Goal: Task Accomplishment & Management: Use online tool/utility

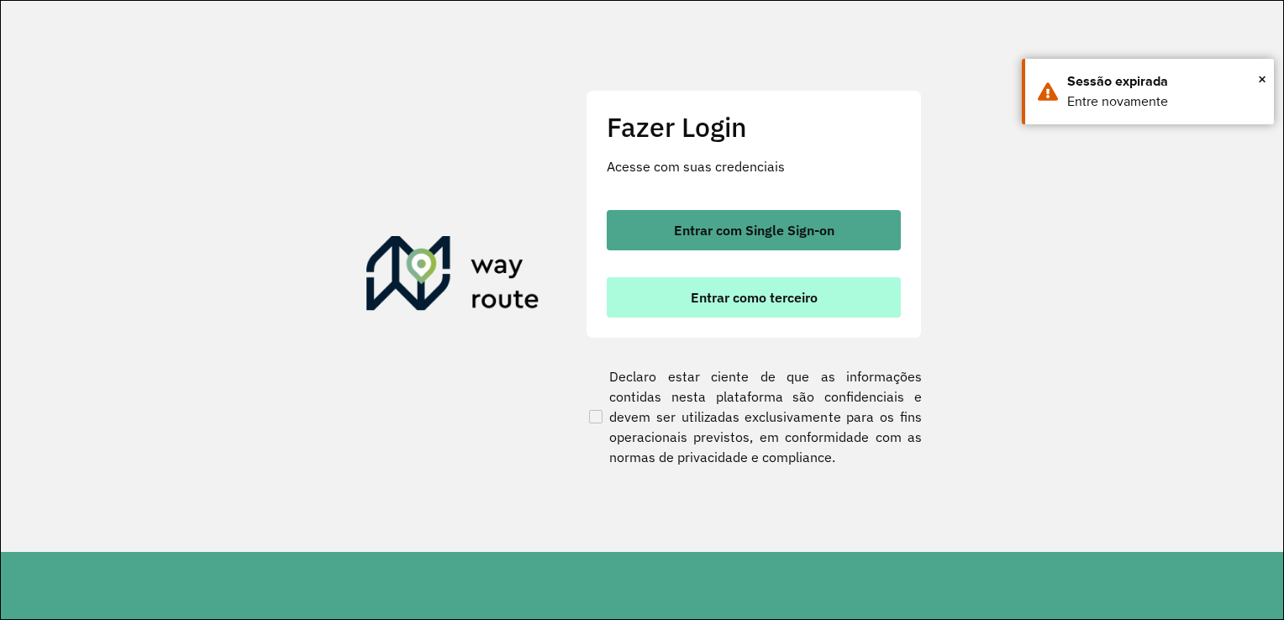
click at [762, 303] on span "Entrar como terceiro" at bounding box center [754, 297] width 127 height 13
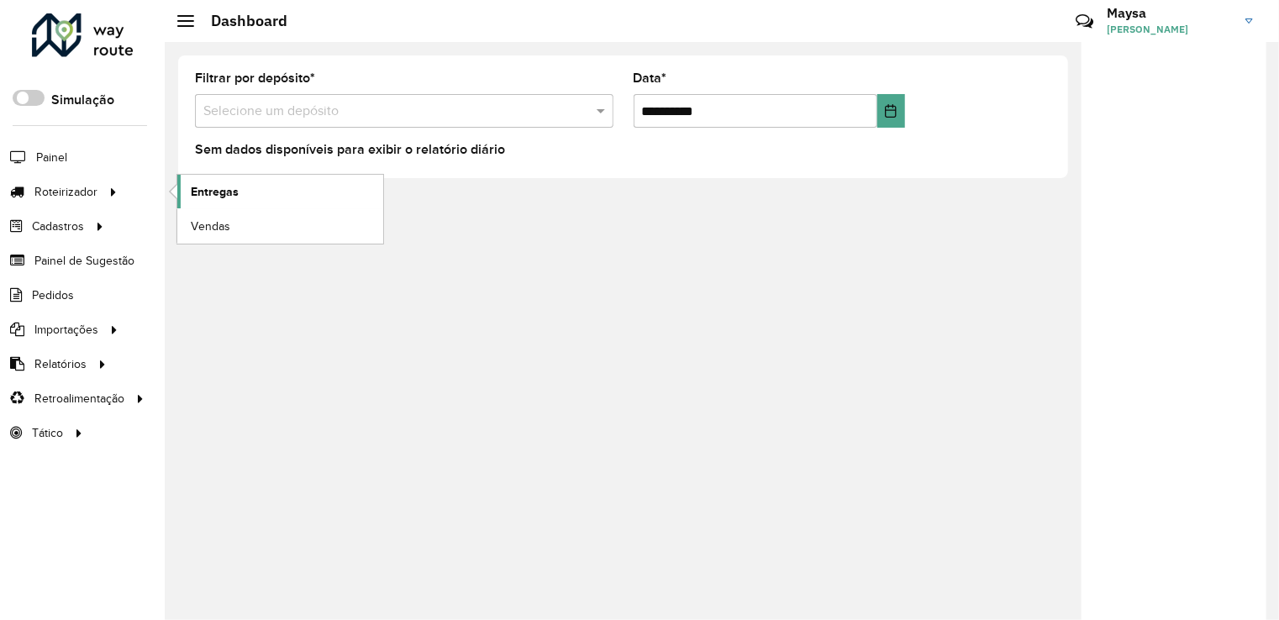
click at [219, 197] on span "Entregas" at bounding box center [215, 192] width 48 height 18
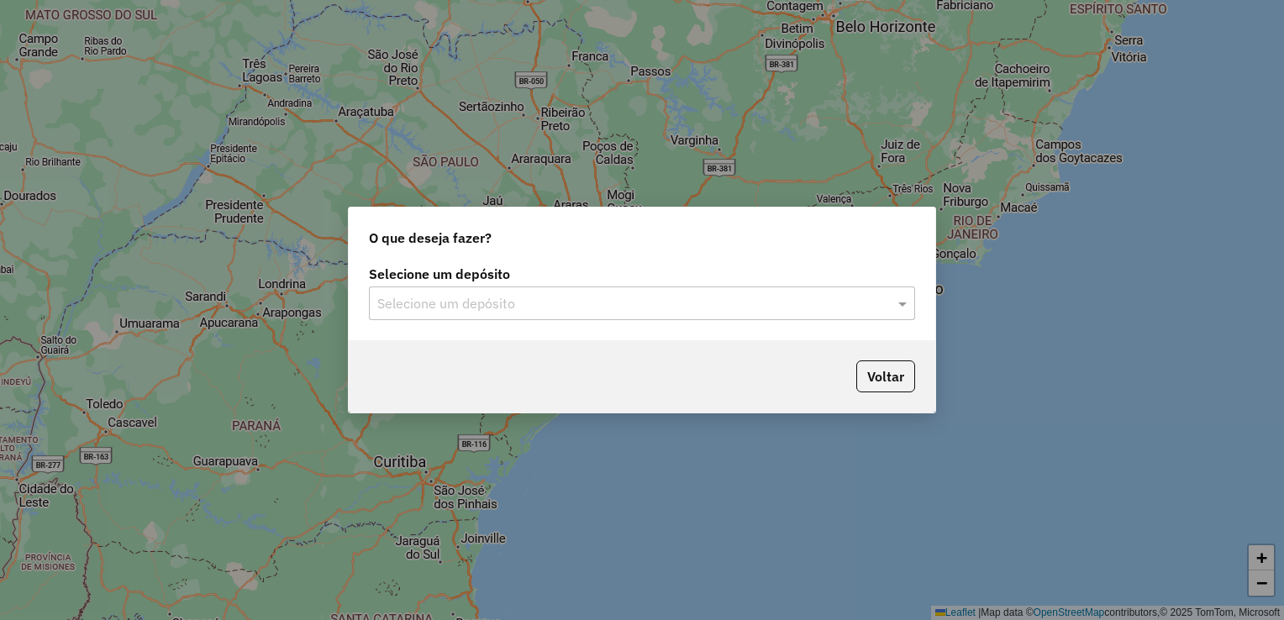
click at [667, 294] on input "text" at bounding box center [625, 304] width 496 height 20
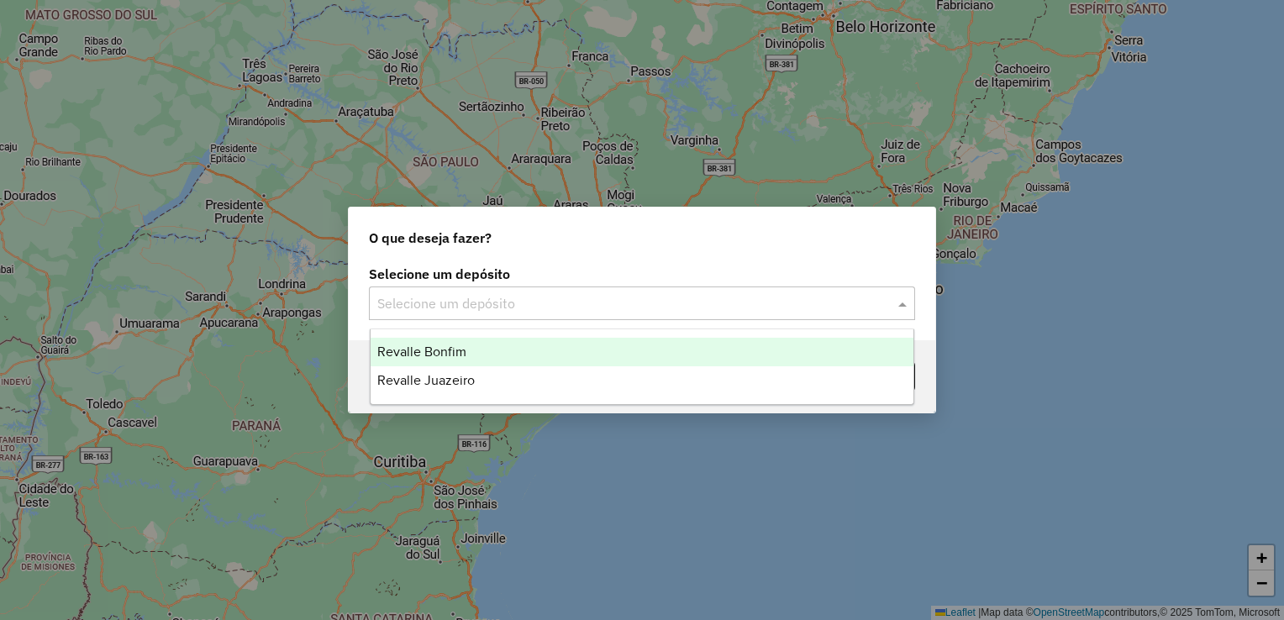
click at [487, 350] on div "Revalle Bonfim" at bounding box center [643, 352] width 544 height 29
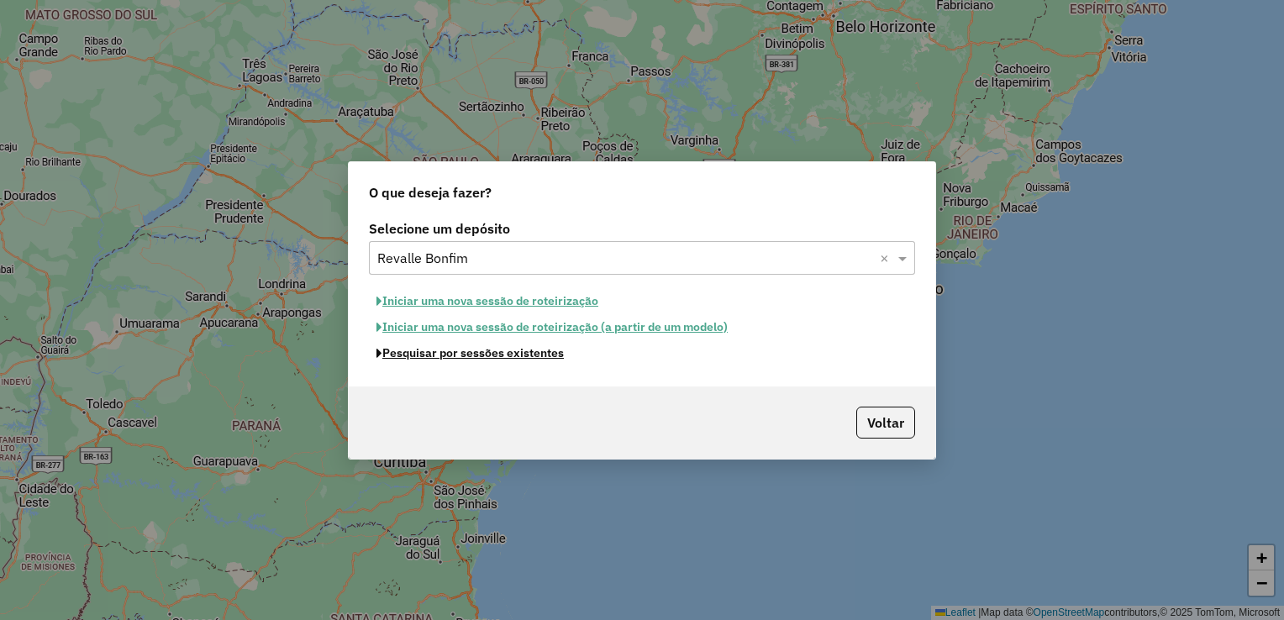
click at [488, 357] on button "Pesquisar por sessões existentes" at bounding box center [470, 353] width 203 height 26
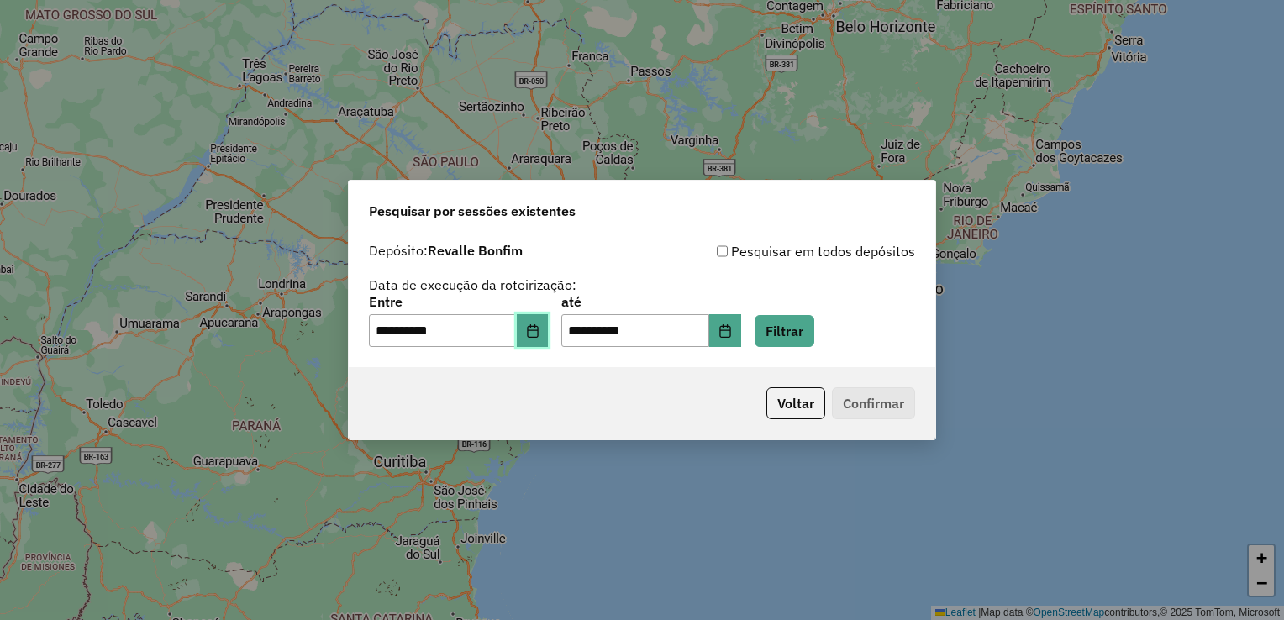
click at [536, 328] on button "Choose Date" at bounding box center [533, 331] width 32 height 34
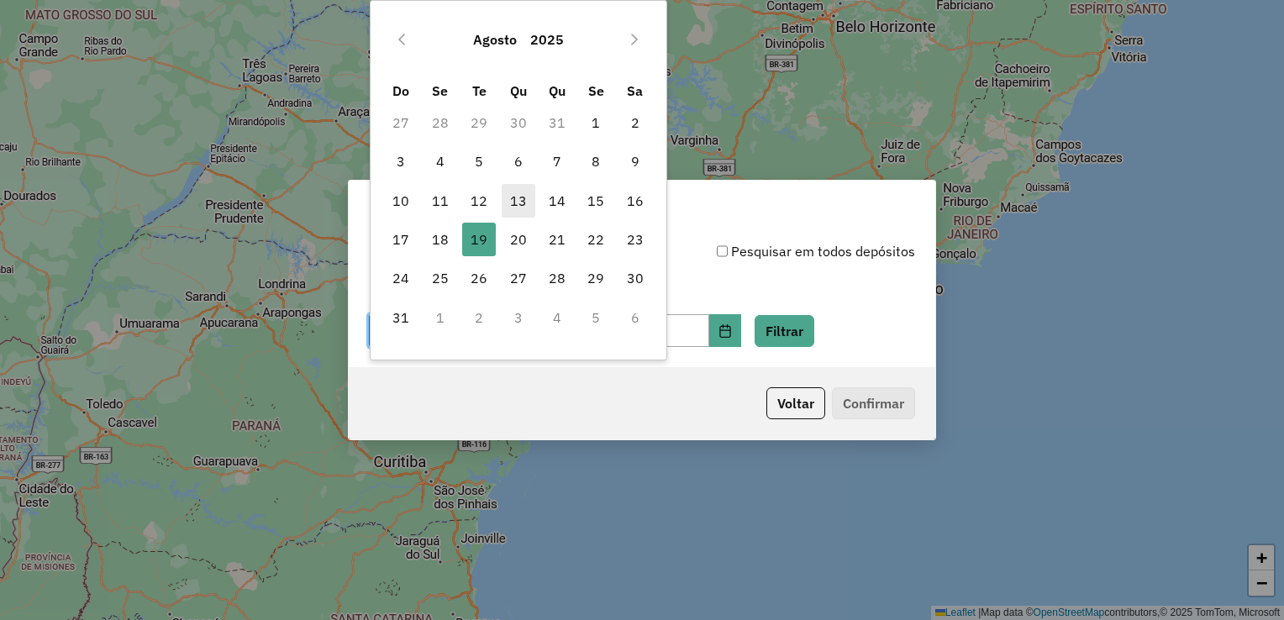
click at [519, 201] on span "13" at bounding box center [519, 201] width 34 height 34
type input "**********"
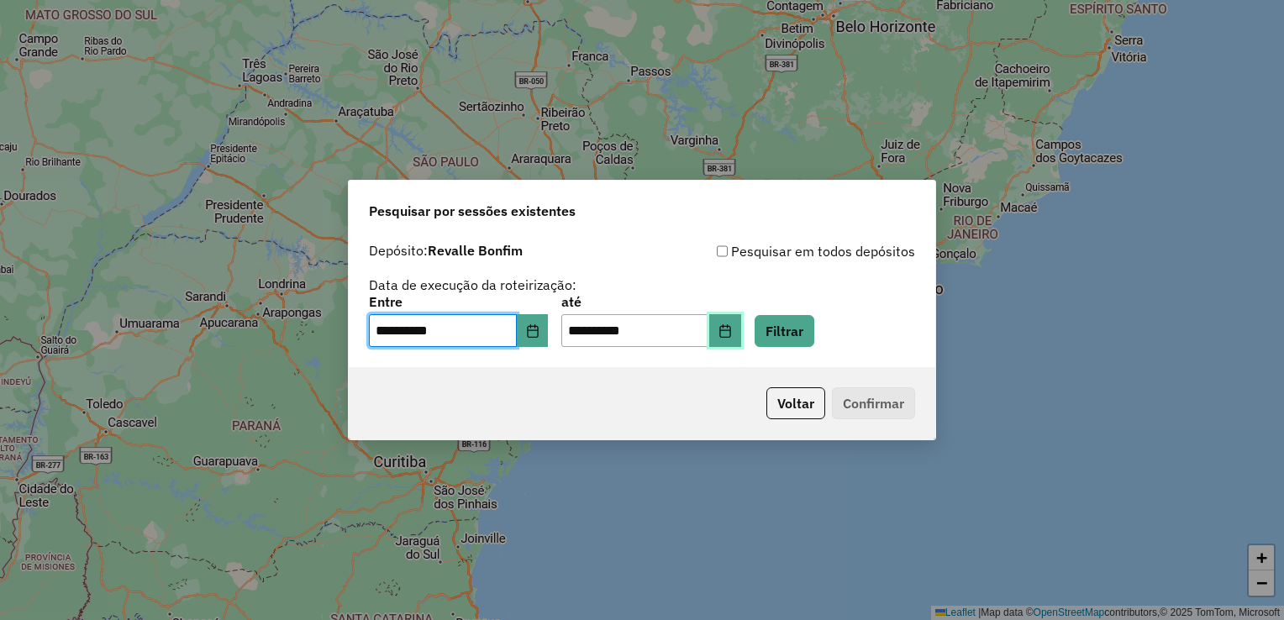
click at [741, 333] on button "Choose Date" at bounding box center [725, 331] width 32 height 34
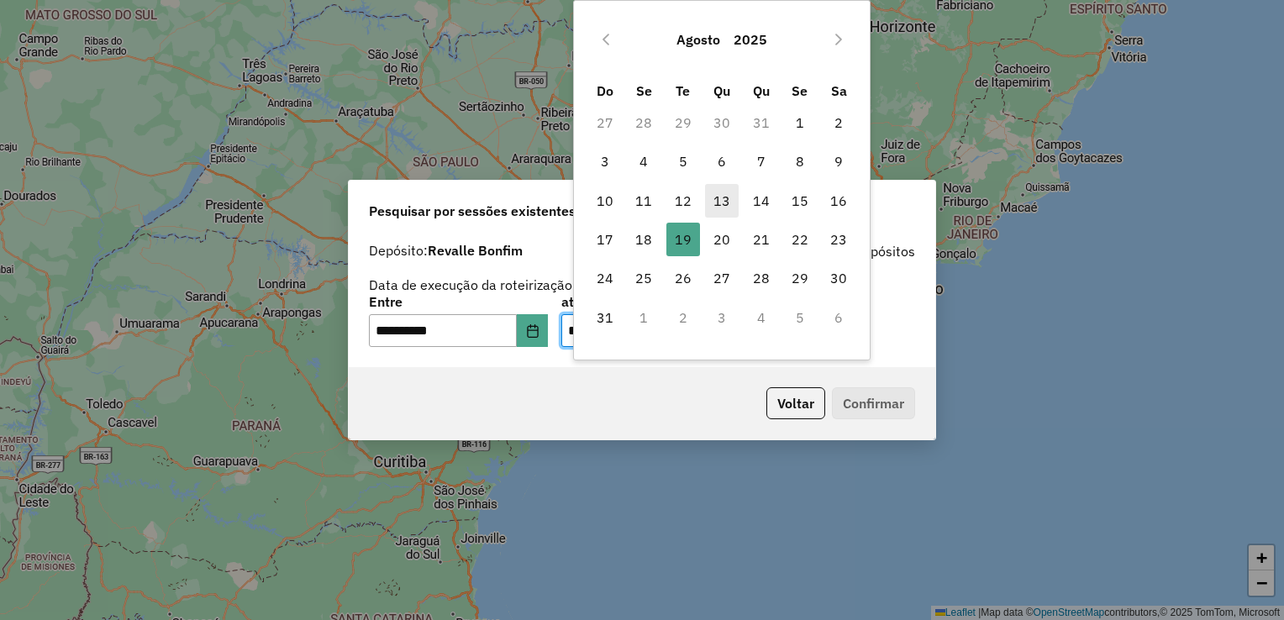
click at [721, 194] on span "13" at bounding box center [722, 201] width 34 height 34
type input "**********"
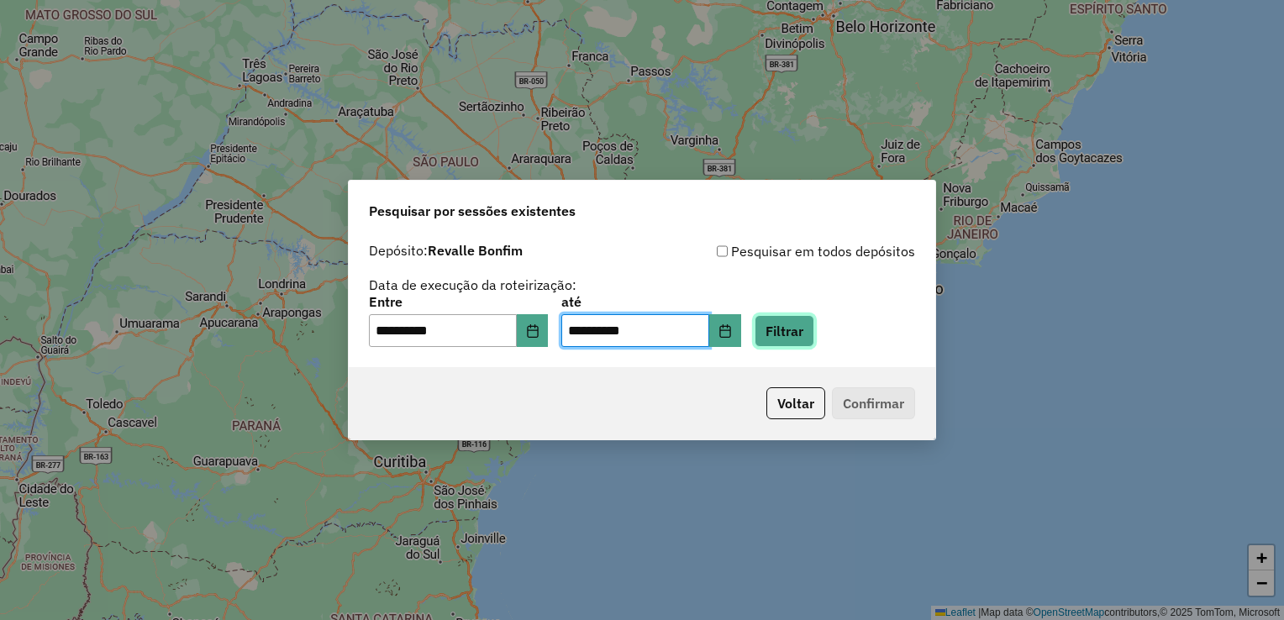
click at [814, 337] on button "Filtrar" at bounding box center [785, 331] width 60 height 32
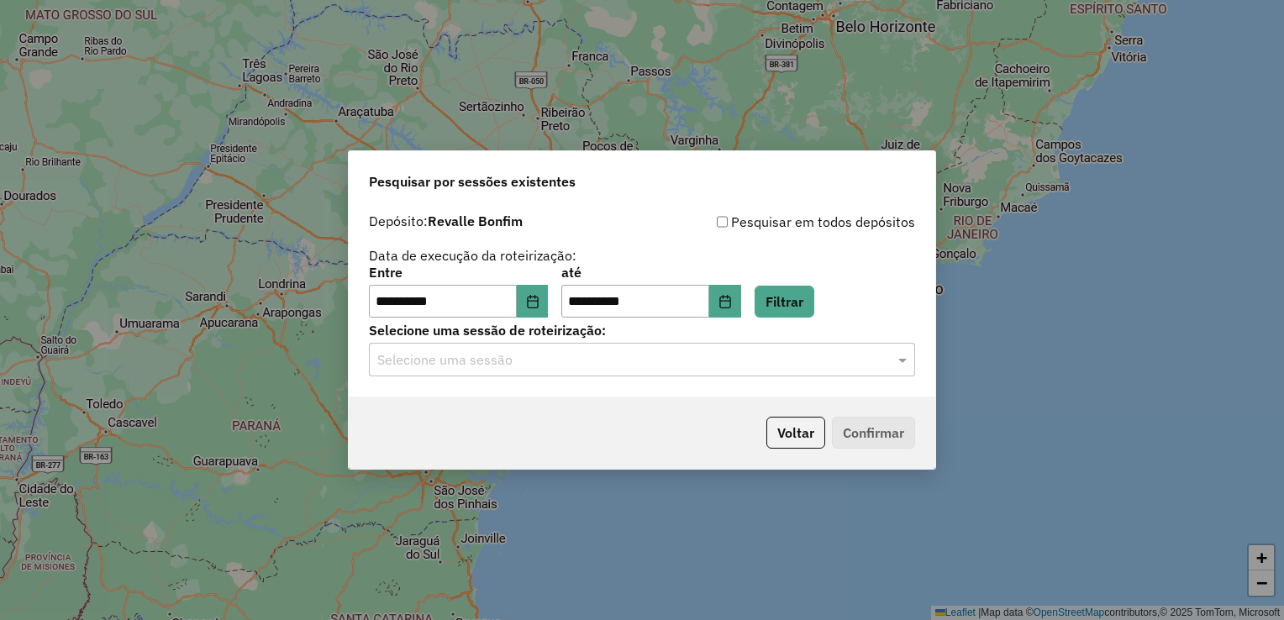
click at [778, 363] on input "text" at bounding box center [625, 361] width 496 height 20
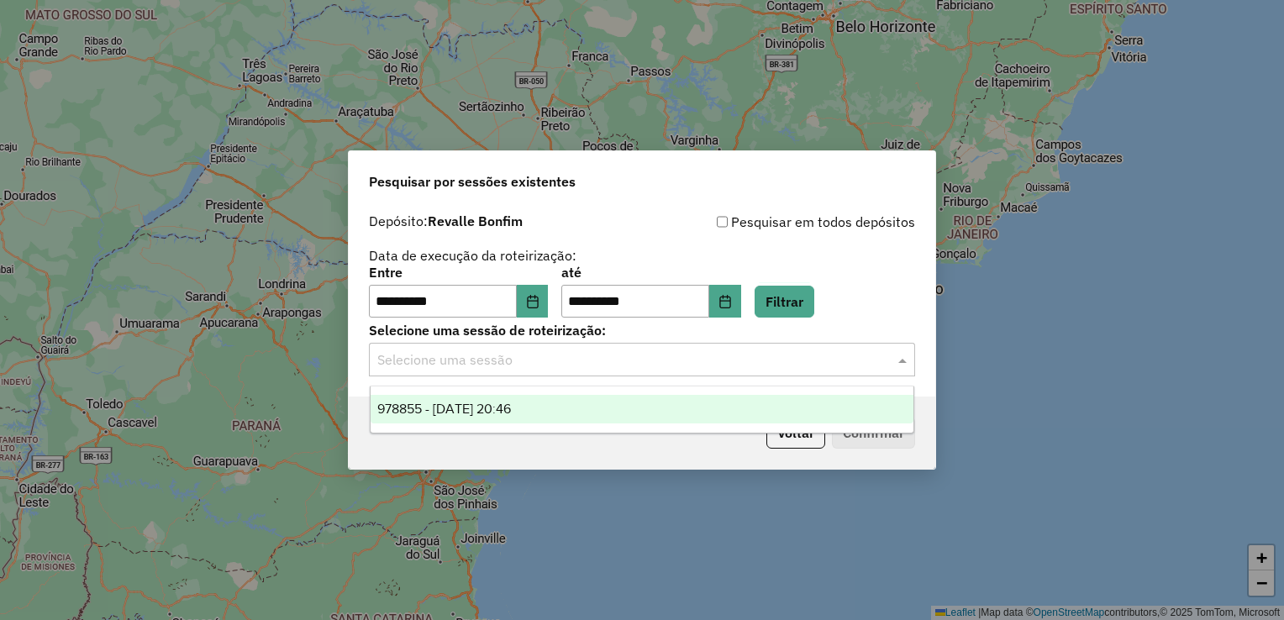
click at [511, 407] on span "978855 - 13/08/2025 20:46" at bounding box center [444, 409] width 134 height 14
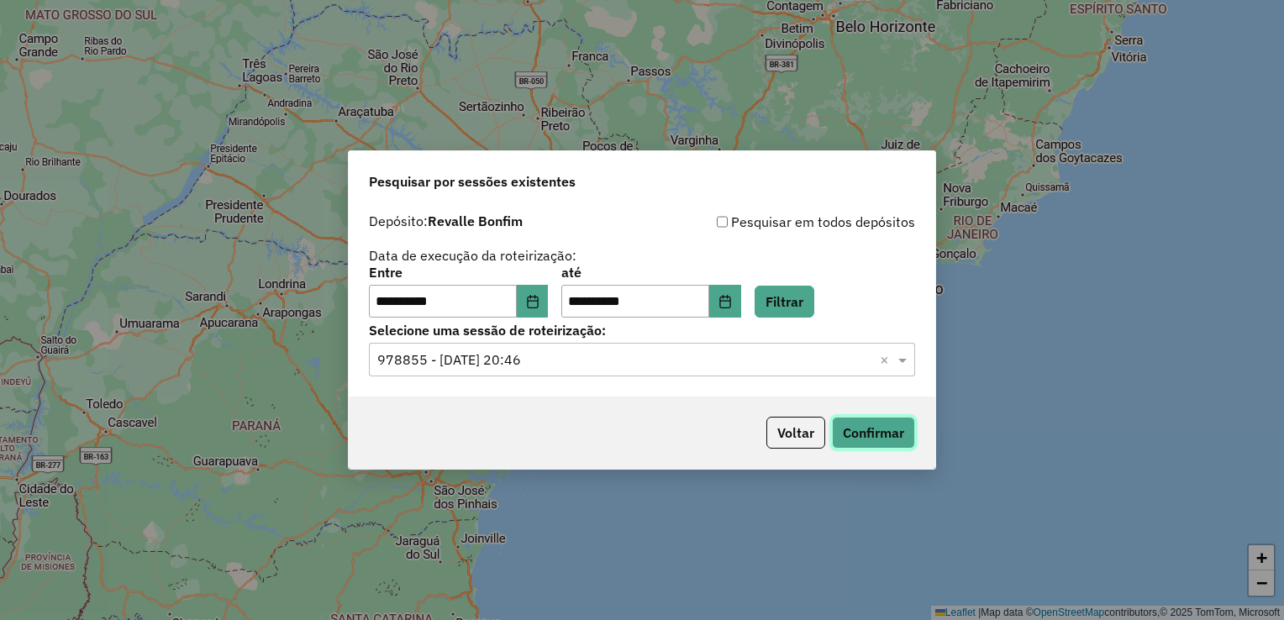
click at [893, 435] on button "Confirmar" at bounding box center [873, 433] width 83 height 32
click at [538, 305] on icon "Choose Date" at bounding box center [532, 301] width 13 height 13
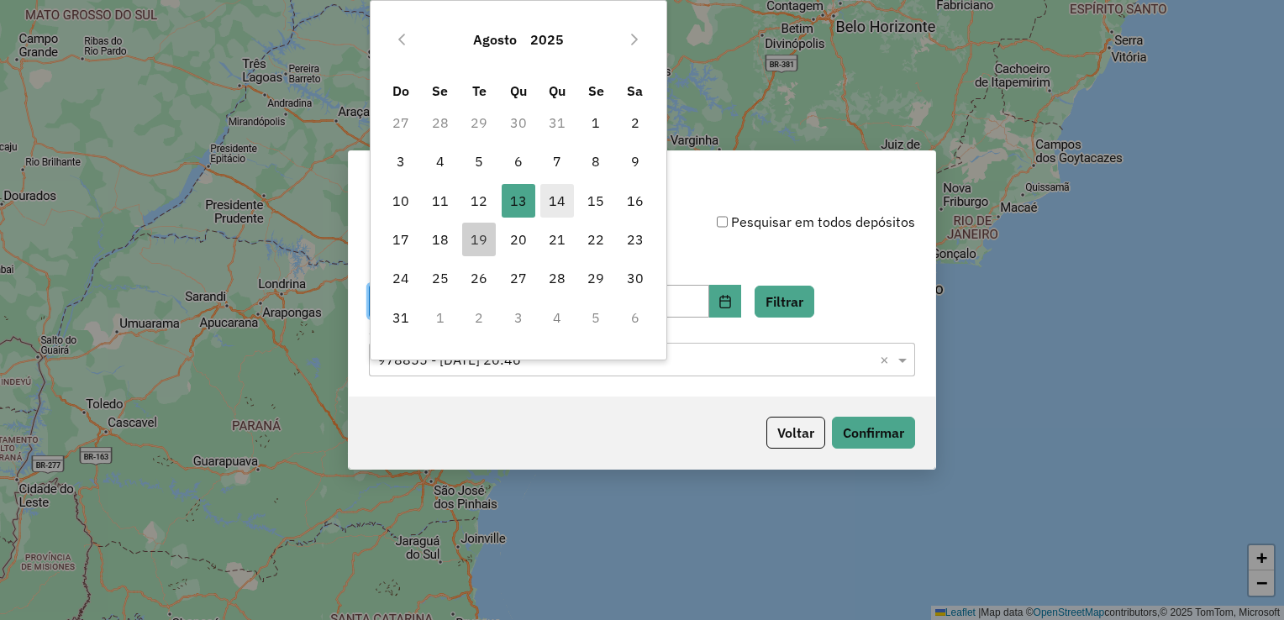
click at [563, 198] on span "14" at bounding box center [557, 201] width 34 height 34
type input "**********"
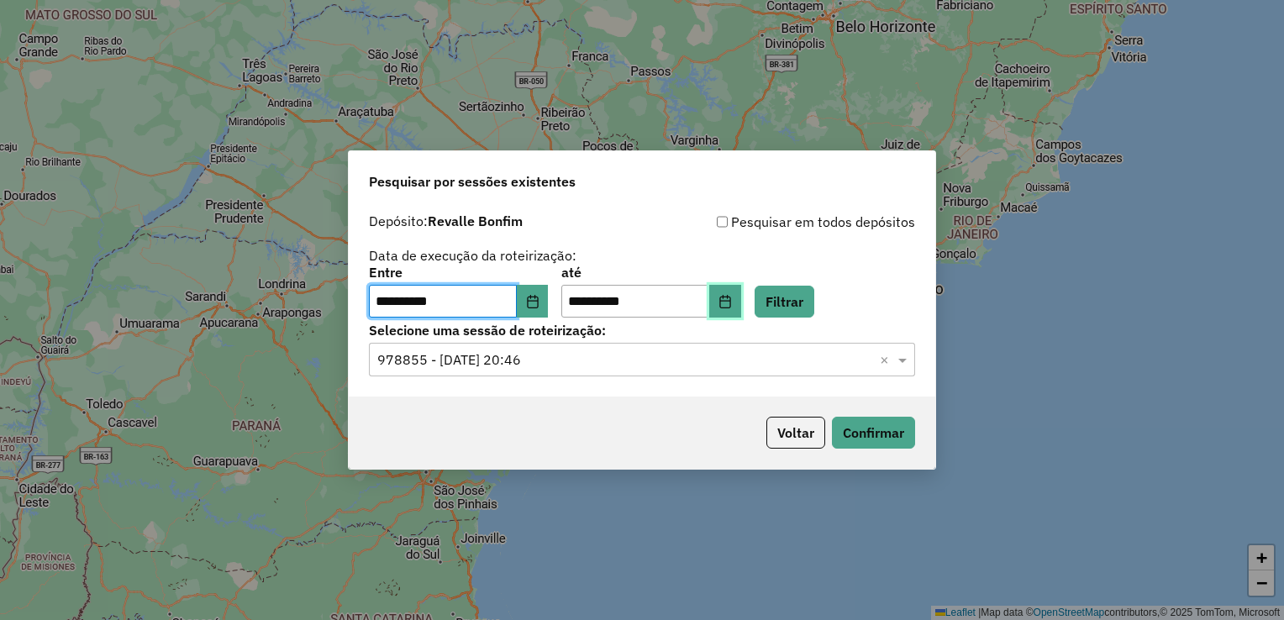
click at [741, 293] on button "Choose Date" at bounding box center [725, 302] width 32 height 34
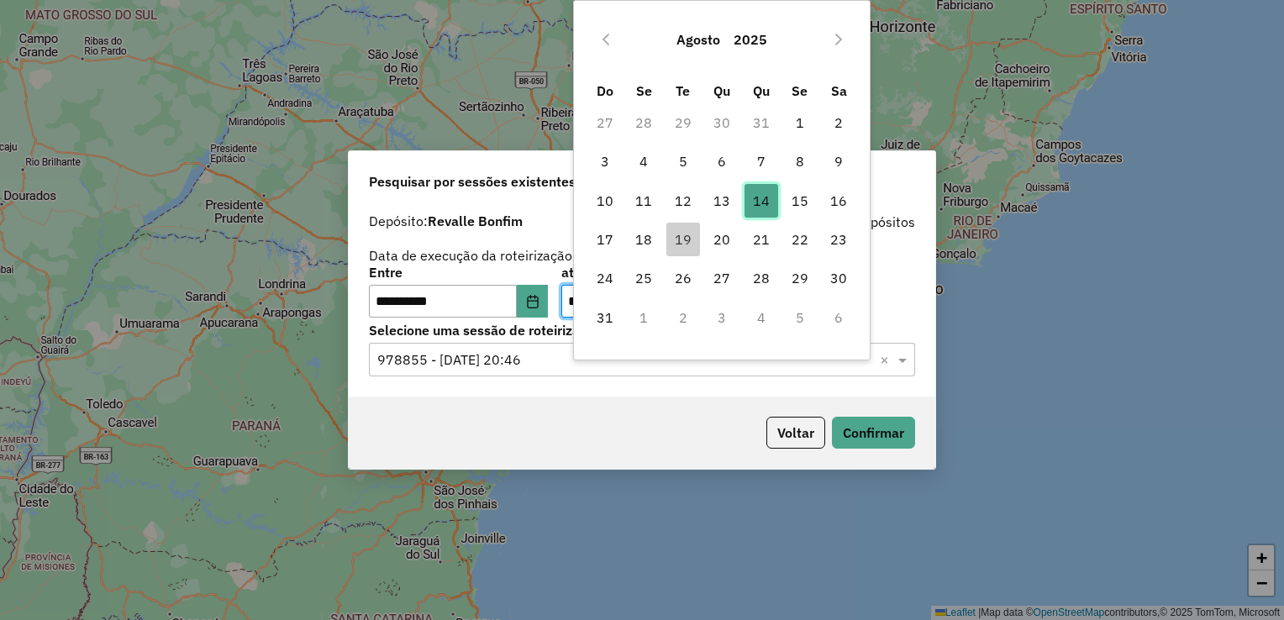
click at [760, 198] on span "14" at bounding box center [762, 201] width 34 height 34
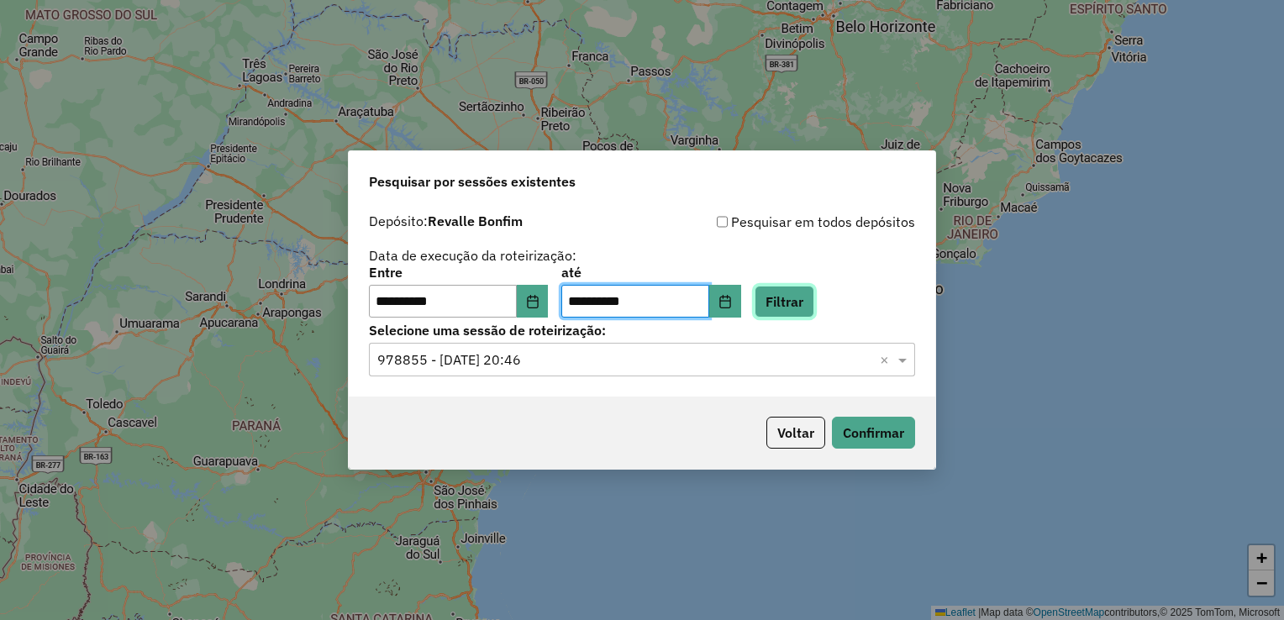
click at [798, 303] on button "Filtrar" at bounding box center [785, 302] width 60 height 32
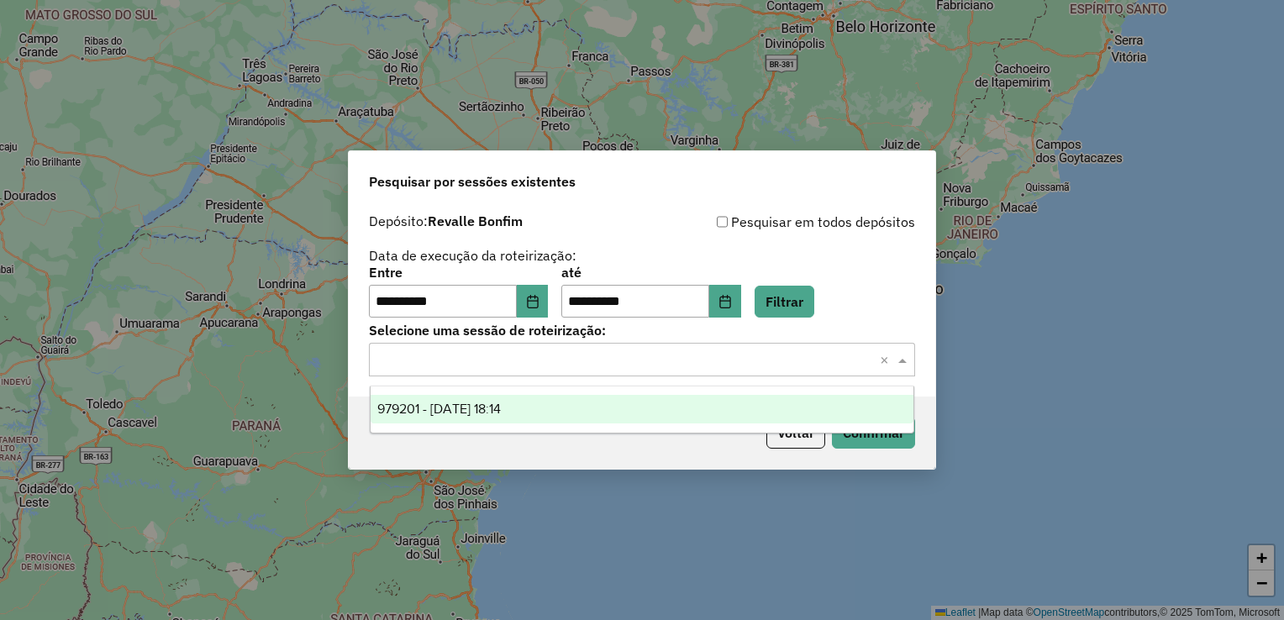
click at [906, 362] on span at bounding box center [904, 360] width 21 height 20
click at [501, 413] on span "979201 - 14/08/2025 18:14" at bounding box center [439, 409] width 124 height 14
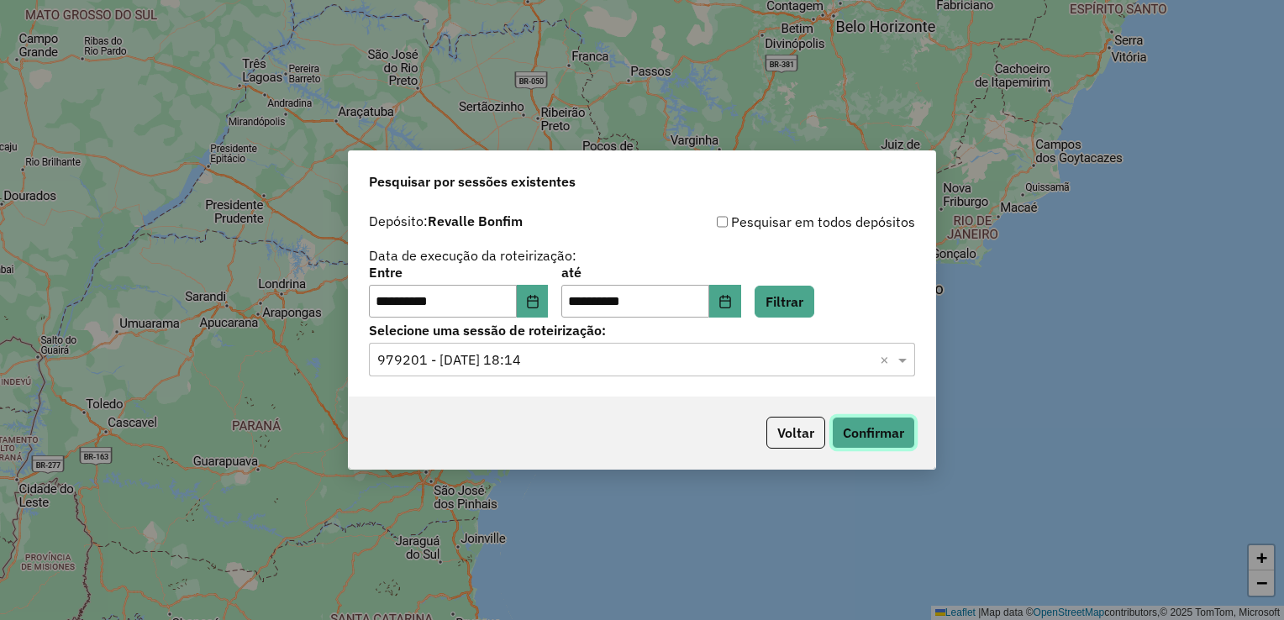
click at [869, 435] on button "Confirmar" at bounding box center [873, 433] width 83 height 32
click at [793, 440] on button "Voltar" at bounding box center [796, 433] width 59 height 32
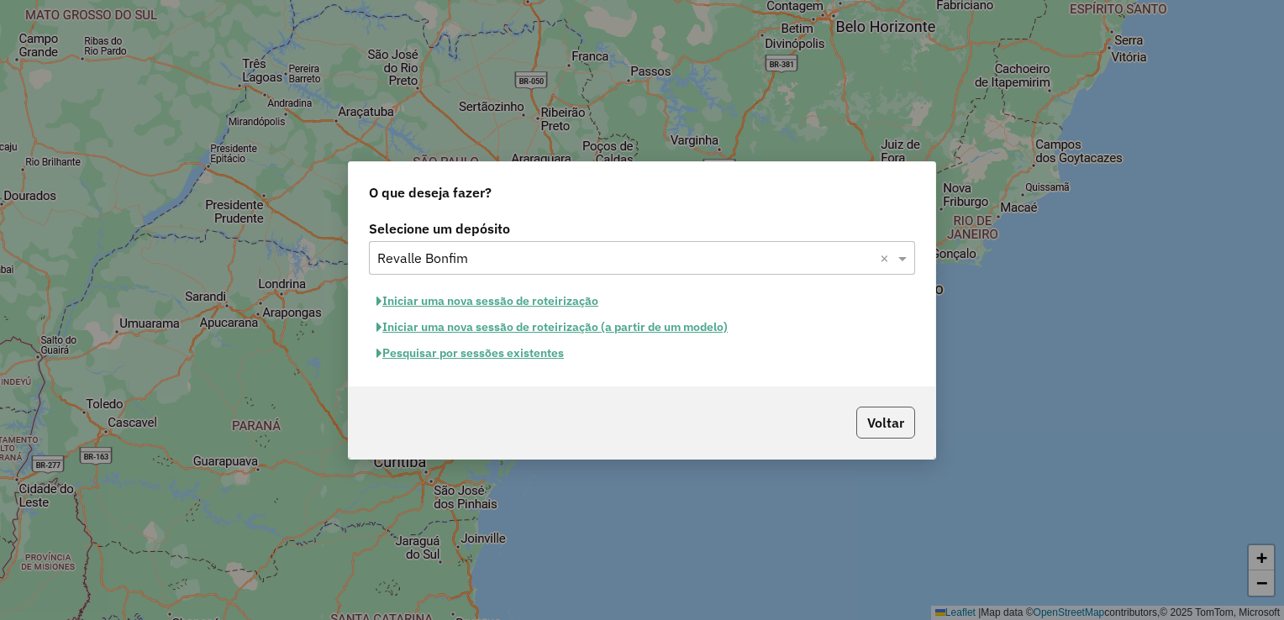
click at [864, 423] on button "Voltar" at bounding box center [886, 423] width 59 height 32
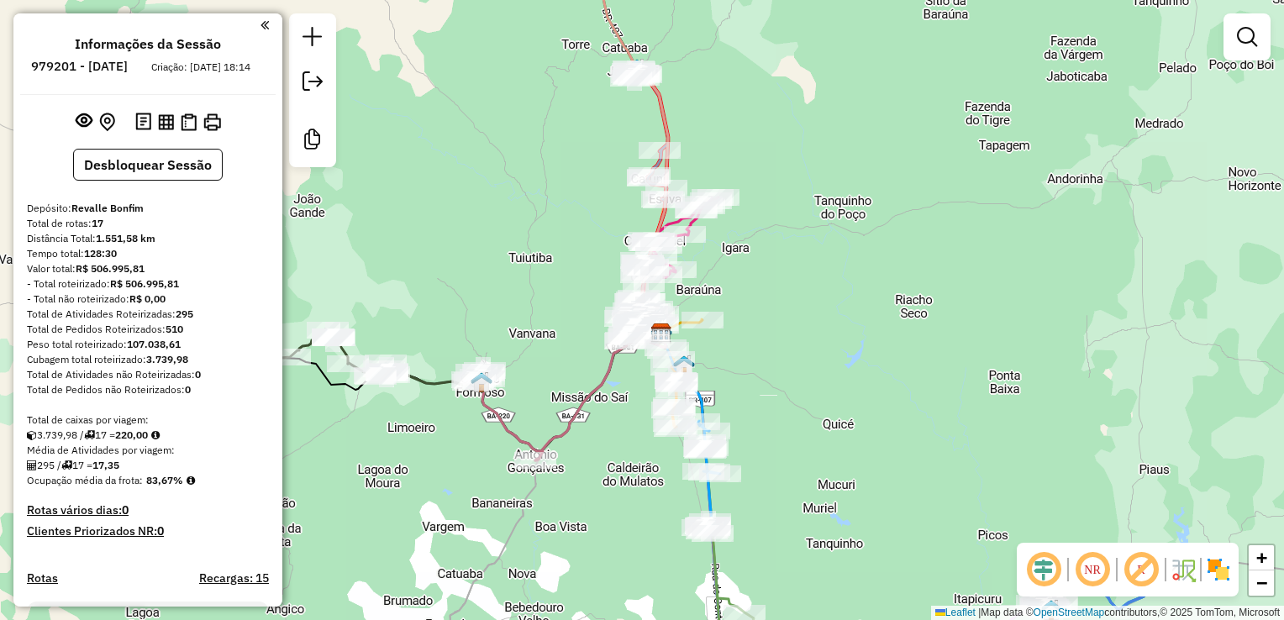
drag, startPoint x: 590, startPoint y: 286, endPoint x: 587, endPoint y: 387, distance: 100.9
click at [587, 387] on div "Janela de atendimento Grade de atendimento Capacidade Transportadoras Veículos …" at bounding box center [642, 310] width 1284 height 620
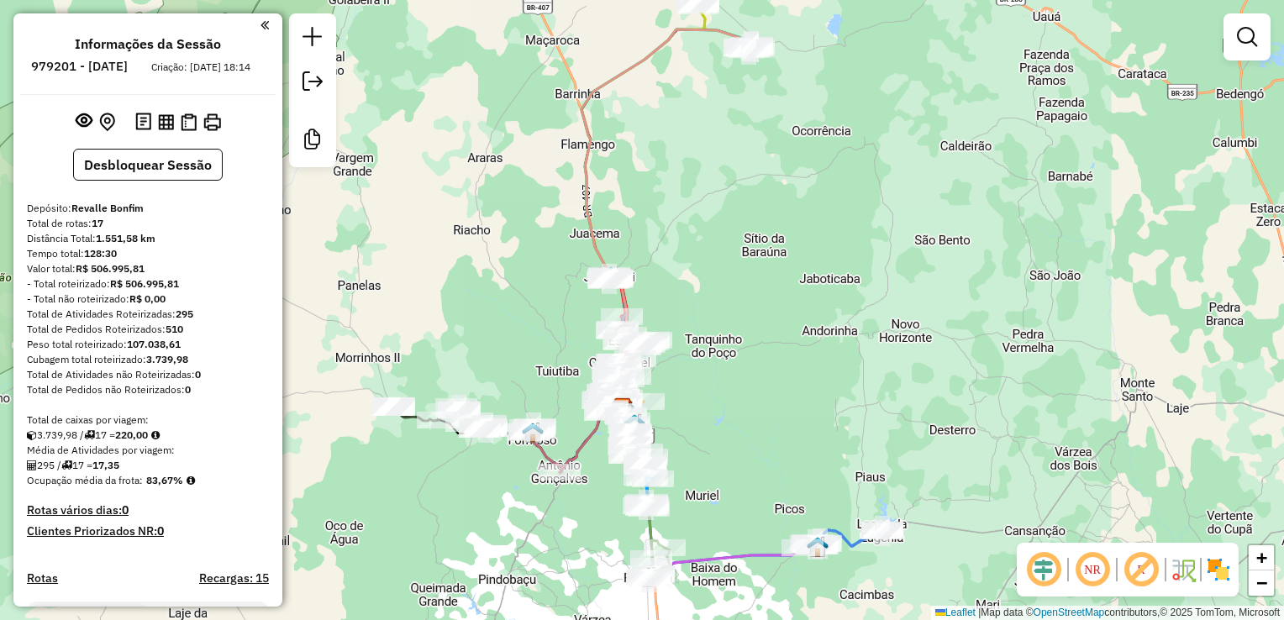
drag, startPoint x: 554, startPoint y: 382, endPoint x: 620, endPoint y: 358, distance: 70.7
click at [607, 361] on div "Janela de atendimento Grade de atendimento Capacidade Transportadoras Veículos …" at bounding box center [642, 310] width 1284 height 620
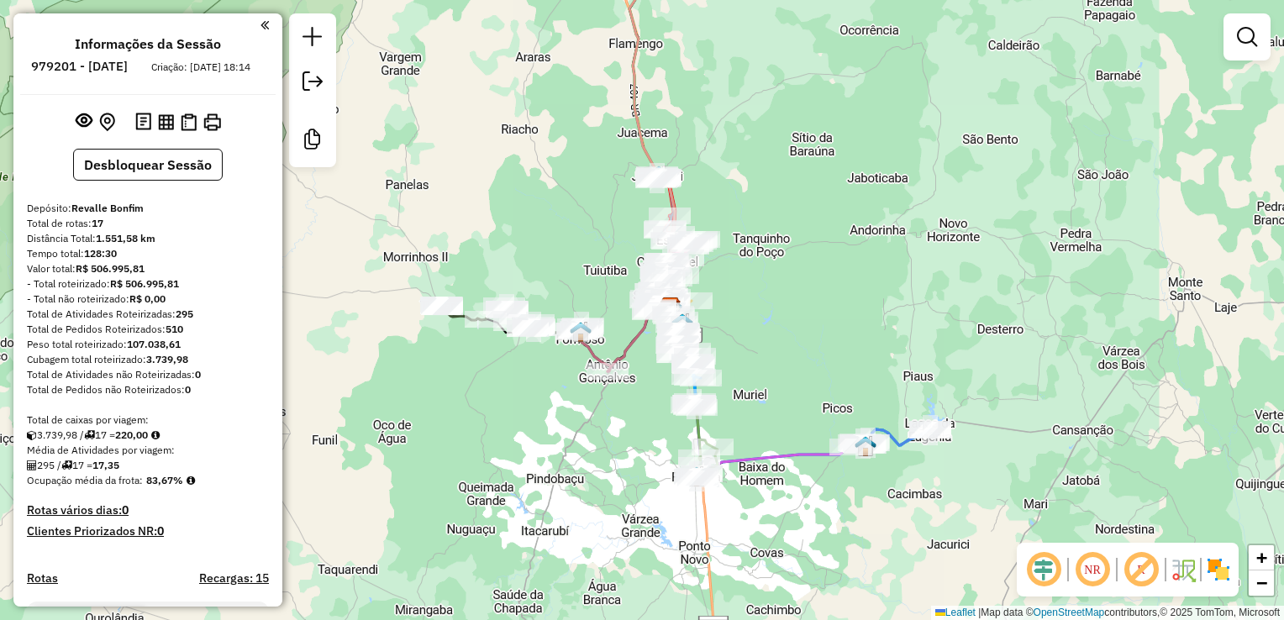
drag, startPoint x: 588, startPoint y: 299, endPoint x: 575, endPoint y: 224, distance: 76.0
click at [575, 224] on div "Janela de atendimento Grade de atendimento Capacidade Transportadoras Veículos …" at bounding box center [642, 310] width 1284 height 620
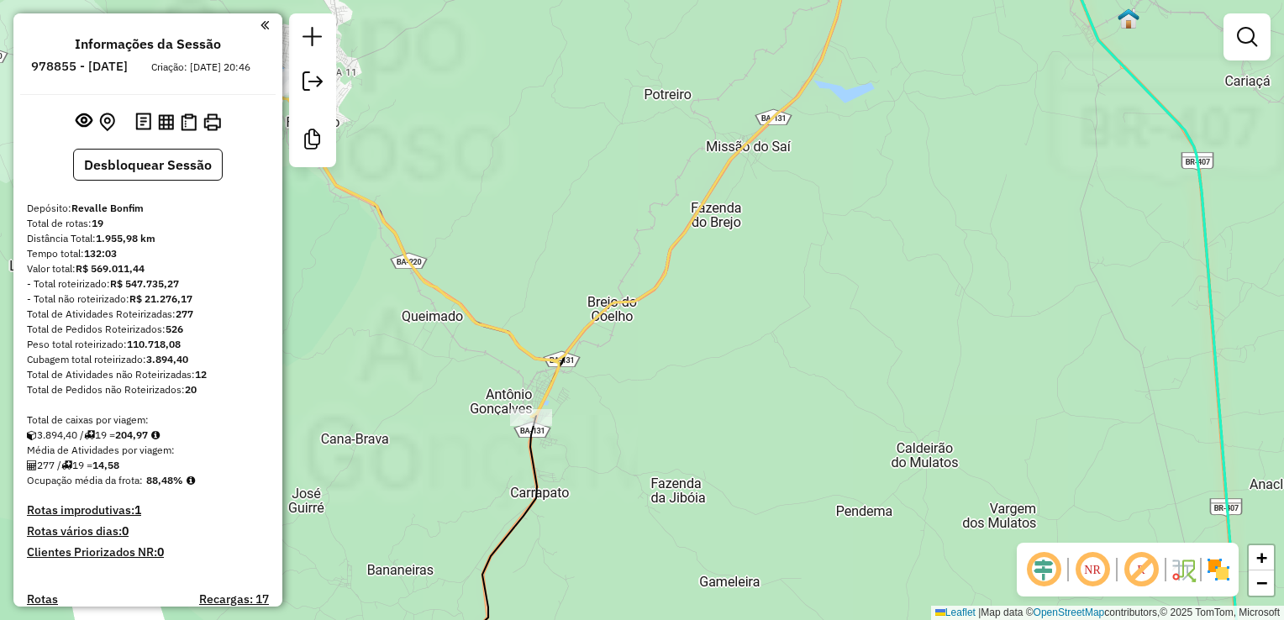
drag, startPoint x: 588, startPoint y: 317, endPoint x: 723, endPoint y: 357, distance: 140.4
click at [723, 357] on icon at bounding box center [430, 176] width 825 height 367
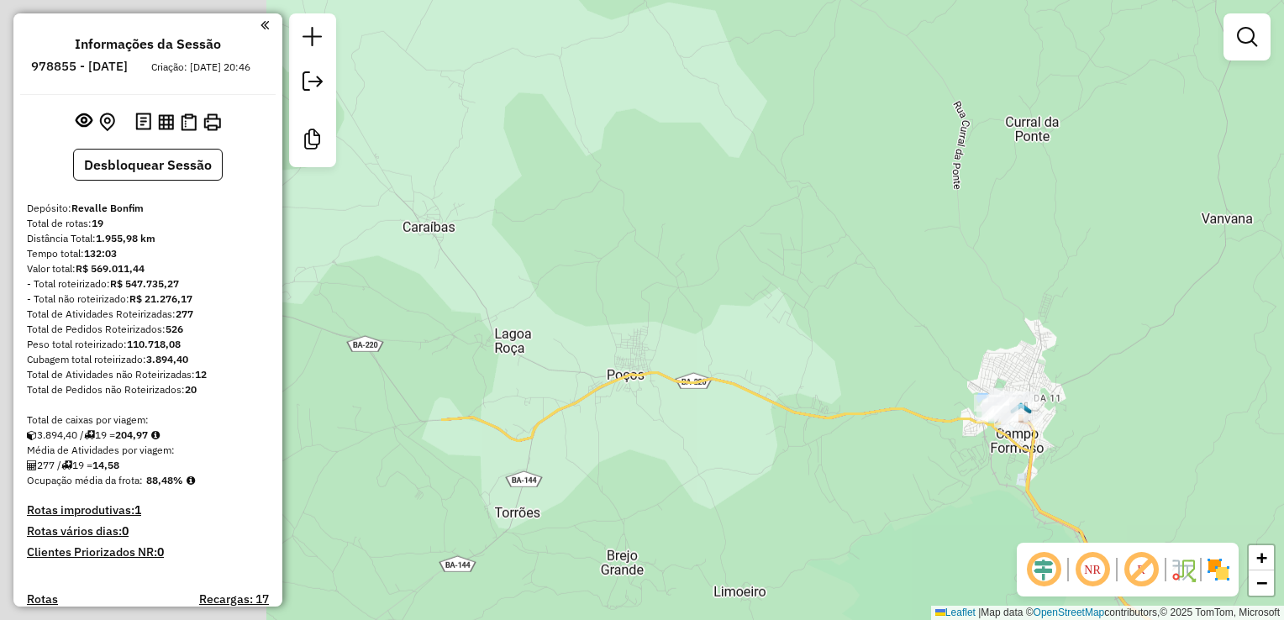
drag, startPoint x: 517, startPoint y: 193, endPoint x: 1089, endPoint y: 477, distance: 638.7
click at [1089, 477] on div "Janela de atendimento Grade de atendimento Capacidade Transportadoras Veículos …" at bounding box center [642, 310] width 1284 height 620
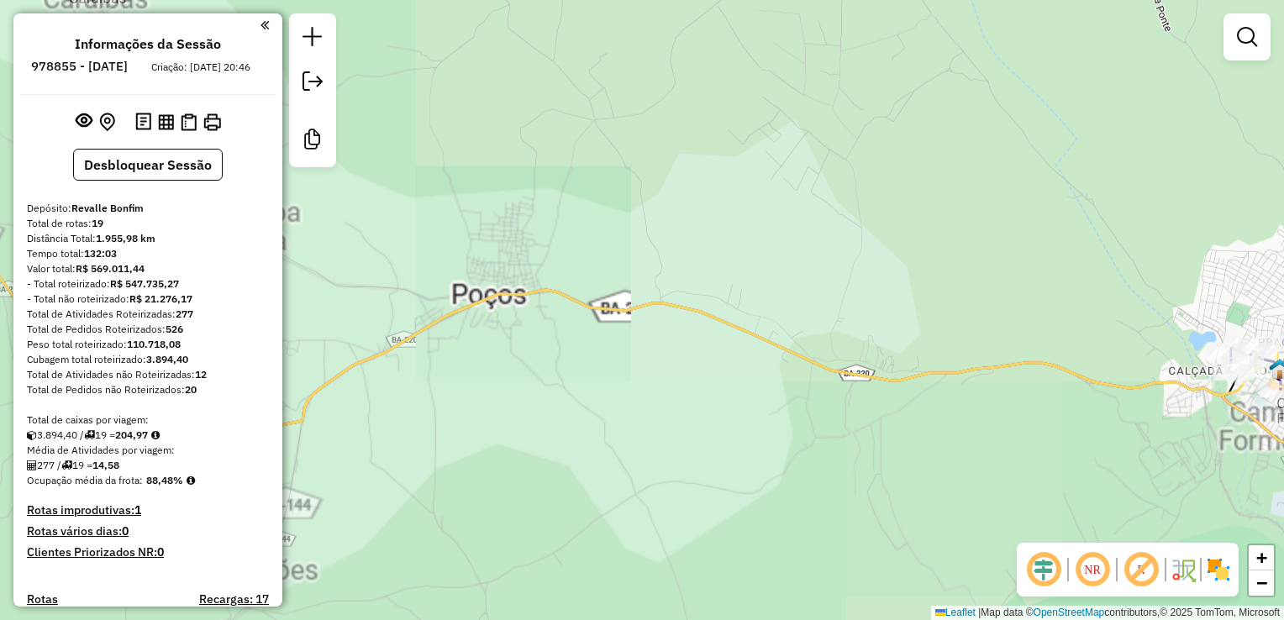
click at [696, 401] on div "Janela de atendimento Grade de atendimento Capacidade Transportadoras Veículos …" at bounding box center [642, 310] width 1284 height 620
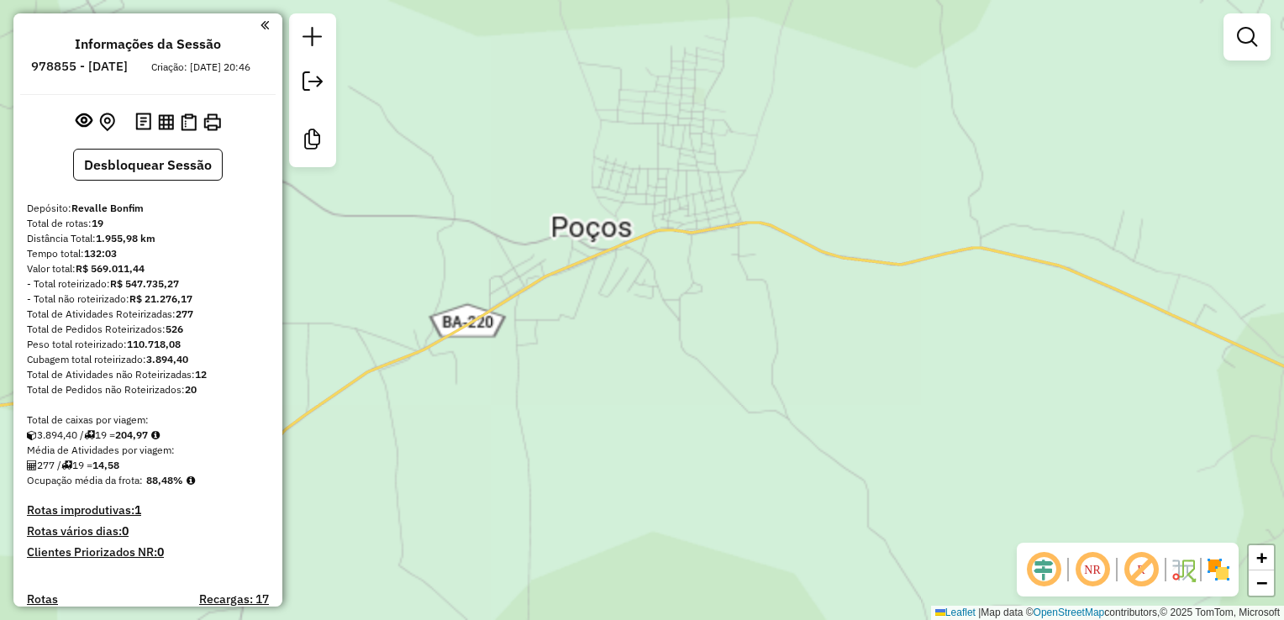
drag, startPoint x: 621, startPoint y: 361, endPoint x: 773, endPoint y: 371, distance: 152.4
click at [768, 371] on div "Janela de atendimento Grade de atendimento Capacidade Transportadoras Veículos …" at bounding box center [642, 310] width 1284 height 620
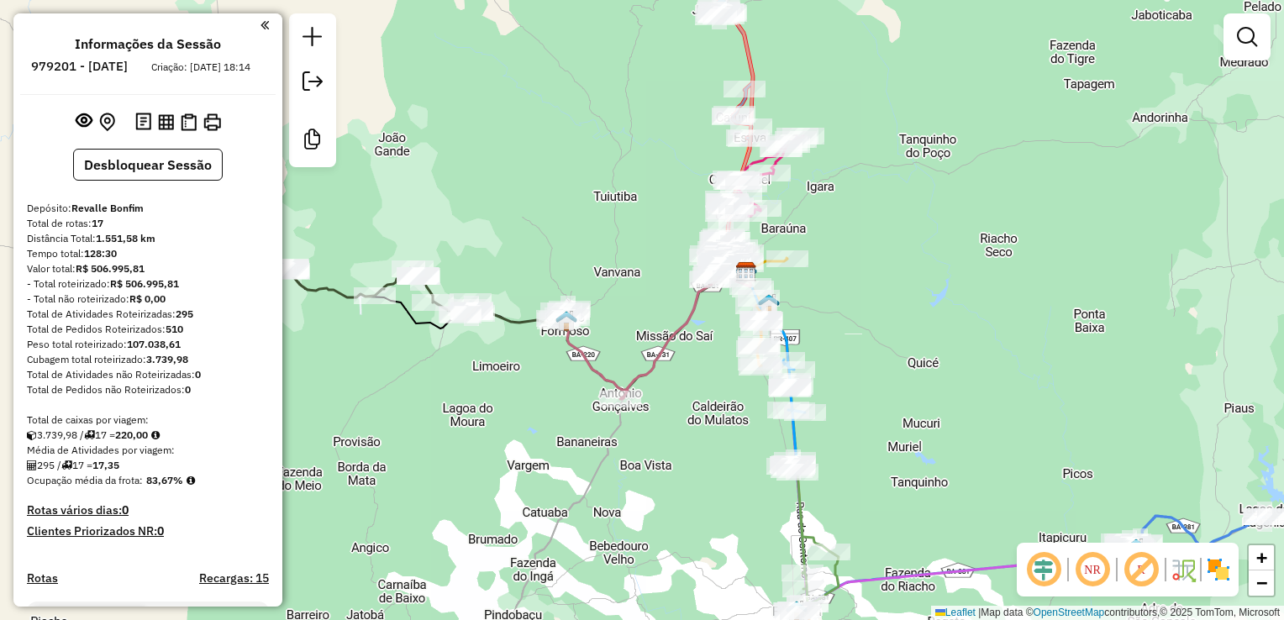
drag, startPoint x: 434, startPoint y: 348, endPoint x: 614, endPoint y: 363, distance: 181.4
click at [592, 363] on div "Janela de atendimento Grade de atendimento Capacidade Transportadoras Veículos …" at bounding box center [642, 310] width 1284 height 620
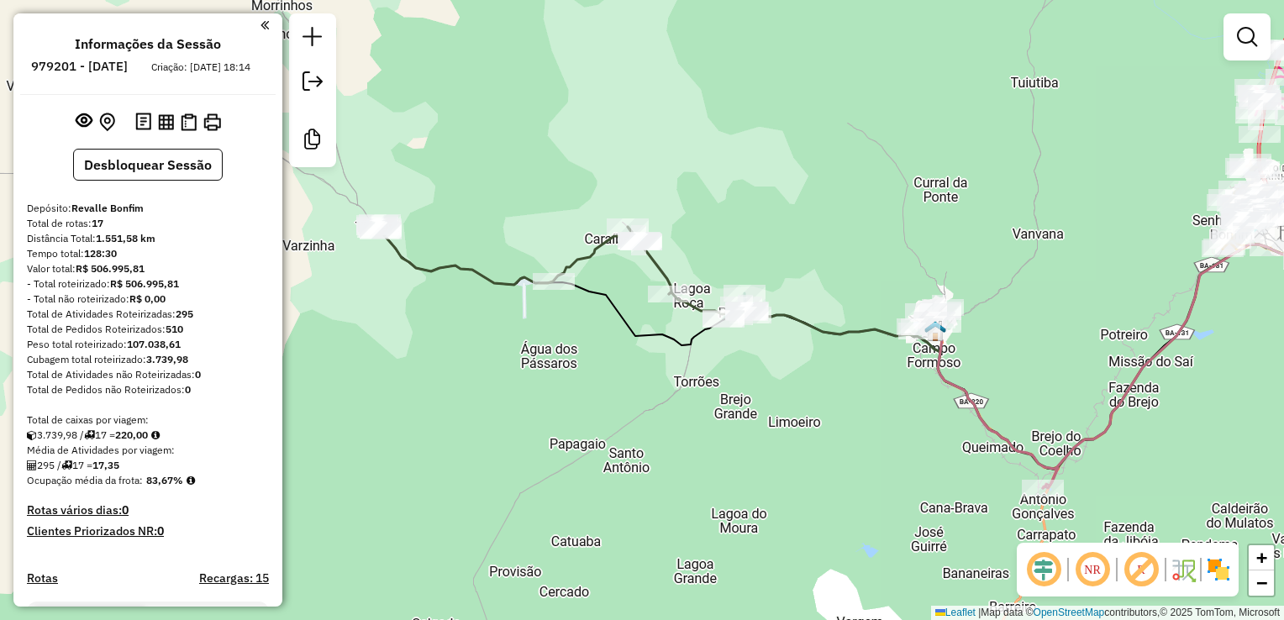
drag, startPoint x: 689, startPoint y: 327, endPoint x: 647, endPoint y: 339, distance: 43.6
click at [647, 339] on icon at bounding box center [844, 351] width 927 height 238
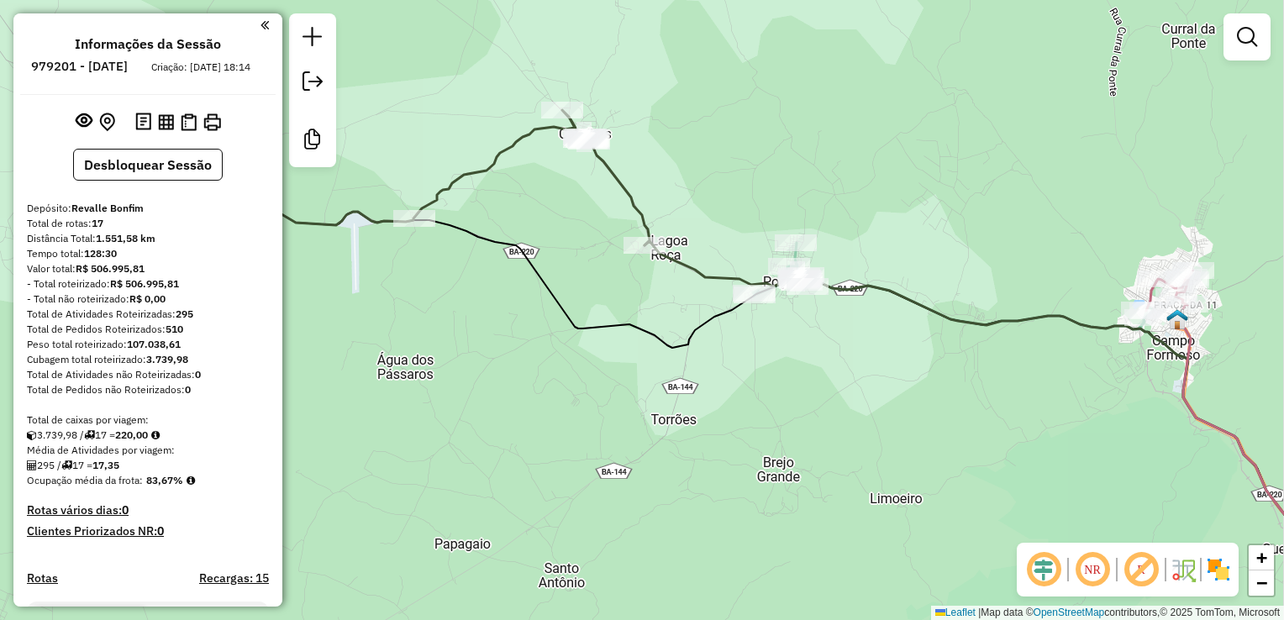
drag, startPoint x: 773, startPoint y: 343, endPoint x: 725, endPoint y: 338, distance: 48.2
click at [725, 338] on div "Janela de atendimento Grade de atendimento Capacidade Transportadoras Veículos …" at bounding box center [642, 310] width 1284 height 620
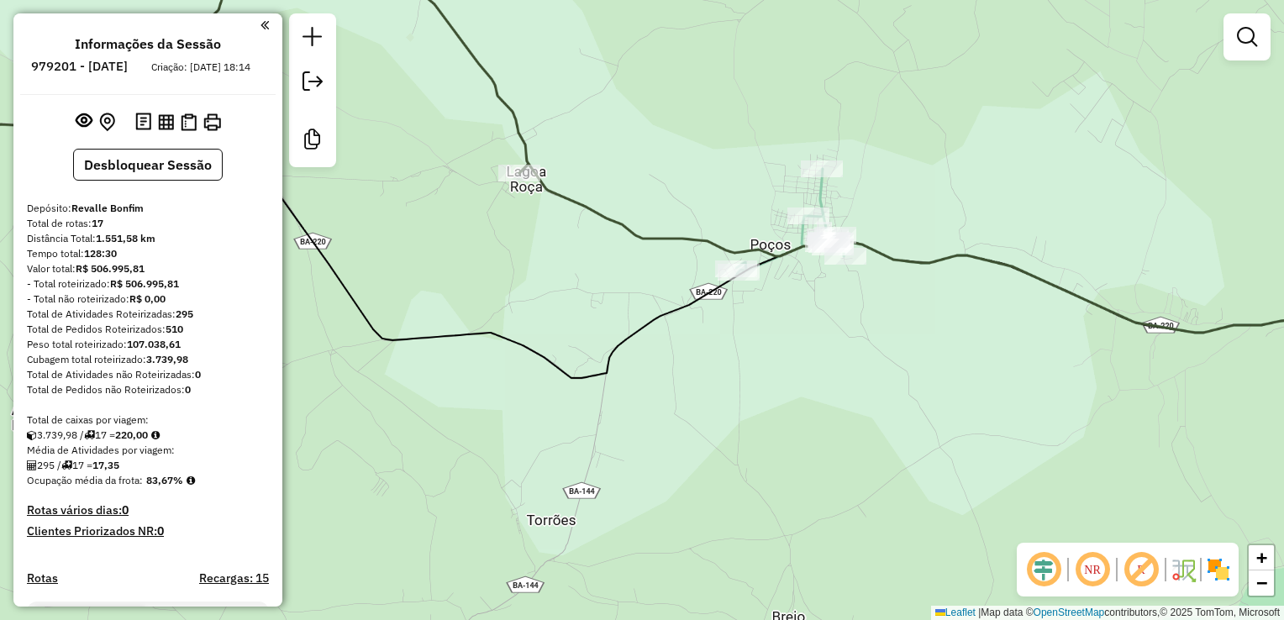
drag, startPoint x: 828, startPoint y: 313, endPoint x: 781, endPoint y: 349, distance: 59.3
click at [783, 349] on div "Janela de atendimento Grade de atendimento Capacidade Transportadoras Veículos …" at bounding box center [642, 310] width 1284 height 620
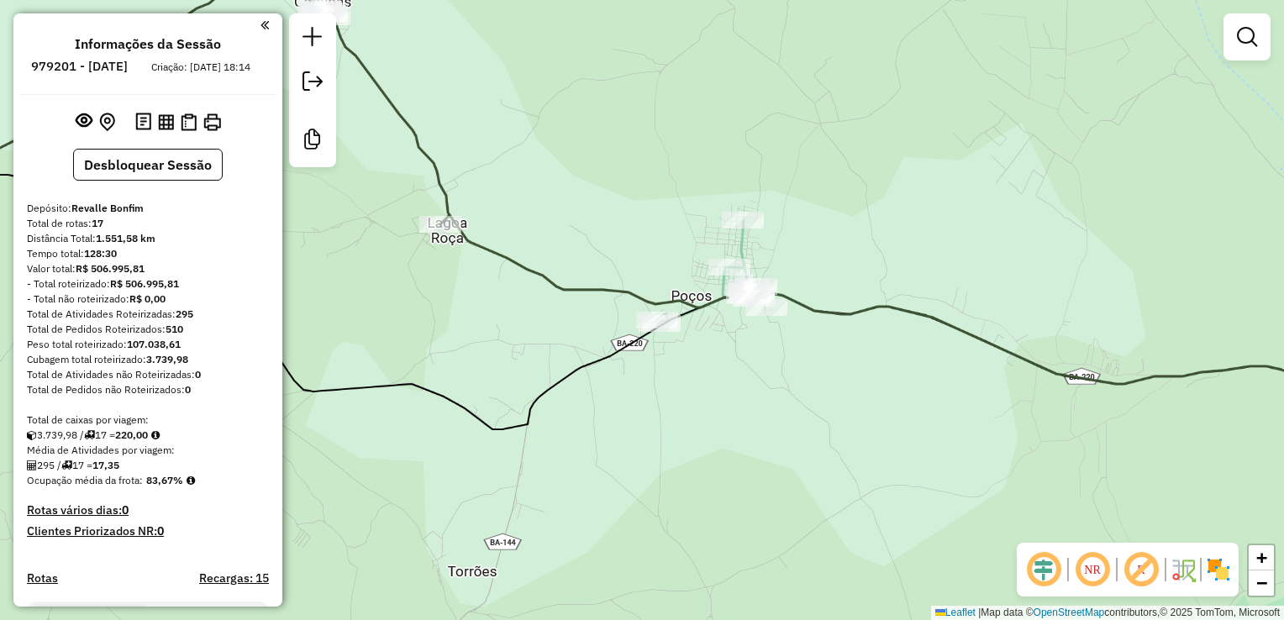
drag, startPoint x: 800, startPoint y: 346, endPoint x: 756, endPoint y: 363, distance: 47.6
click at [756, 363] on div "Janela de atendimento Grade de atendimento Capacidade Transportadoras Veículos …" at bounding box center [642, 310] width 1284 height 620
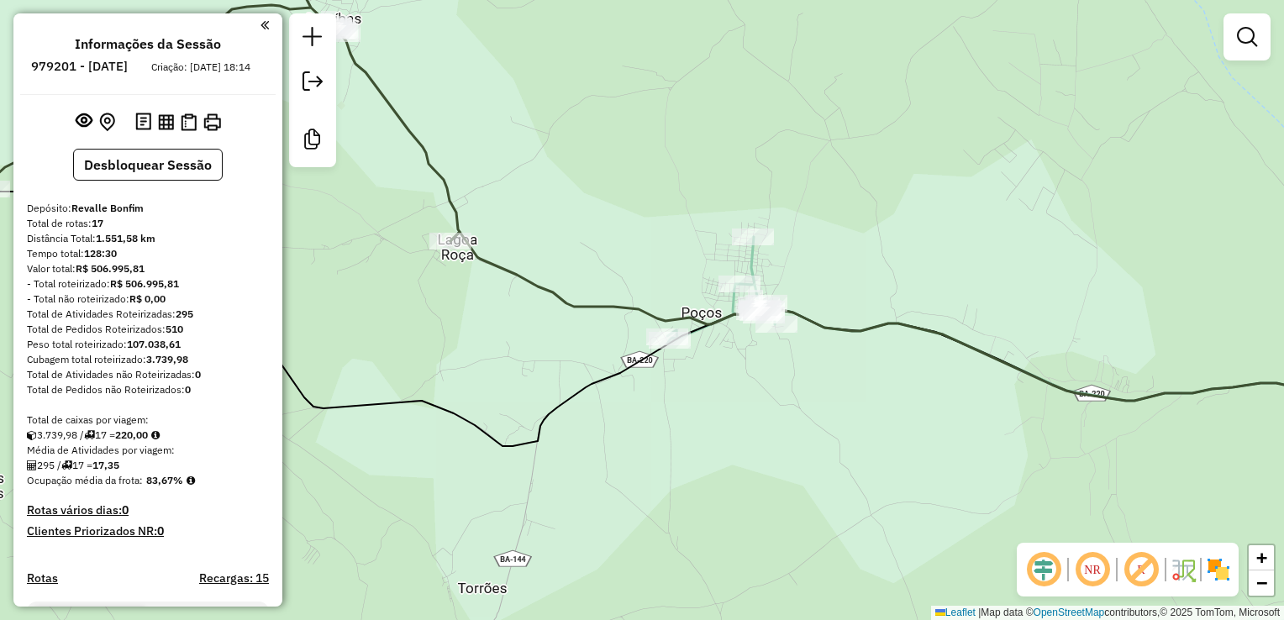
drag, startPoint x: 716, startPoint y: 365, endPoint x: 753, endPoint y: 384, distance: 41.7
click at [753, 384] on div "Janela de atendimento Grade de atendimento Capacidade Transportadoras Veículos …" at bounding box center [642, 310] width 1284 height 620
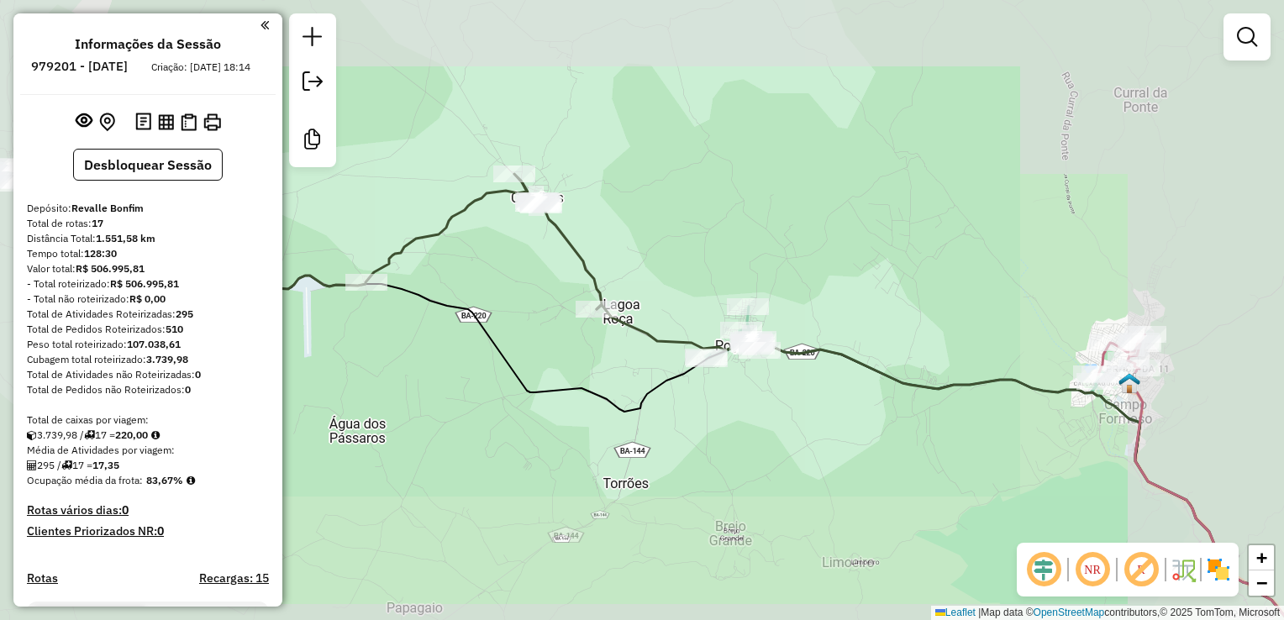
drag, startPoint x: 753, startPoint y: 450, endPoint x: 877, endPoint y: 456, distance: 123.7
click at [871, 456] on div "Janela de atendimento Grade de atendimento Capacidade Transportadoras Veículos …" at bounding box center [642, 310] width 1284 height 620
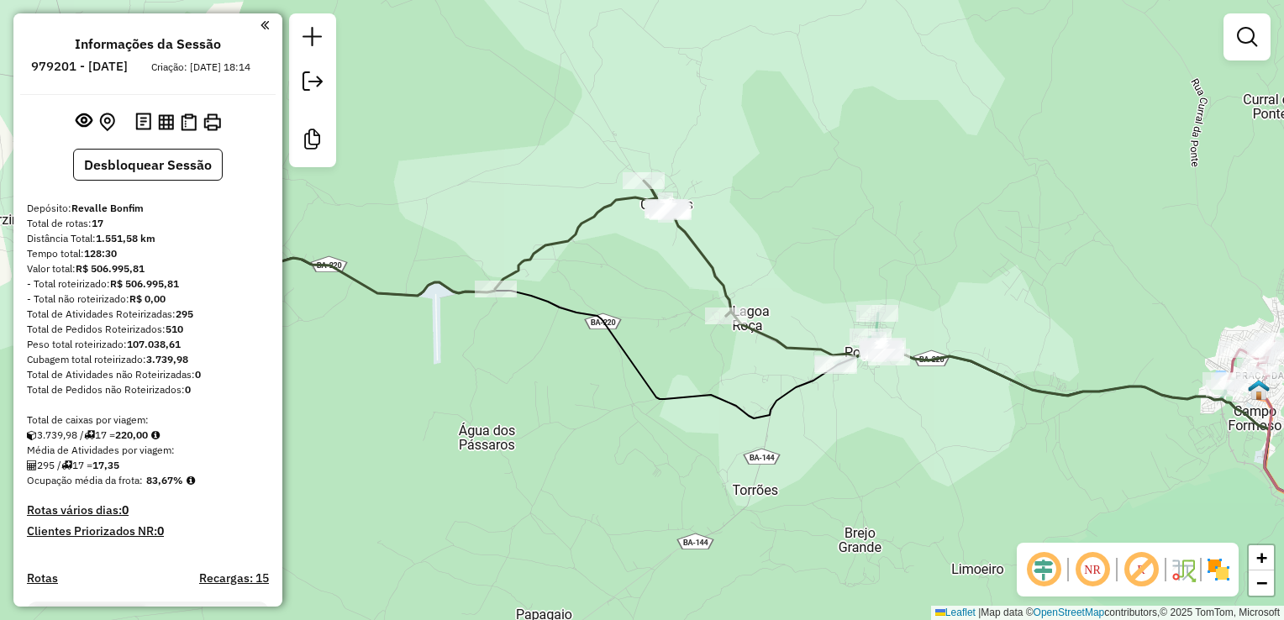
drag, startPoint x: 857, startPoint y: 419, endPoint x: 767, endPoint y: 396, distance: 92.8
click at [767, 396] on div "Janela de atendimento Grade de atendimento Capacidade Transportadoras Veículos …" at bounding box center [642, 310] width 1284 height 620
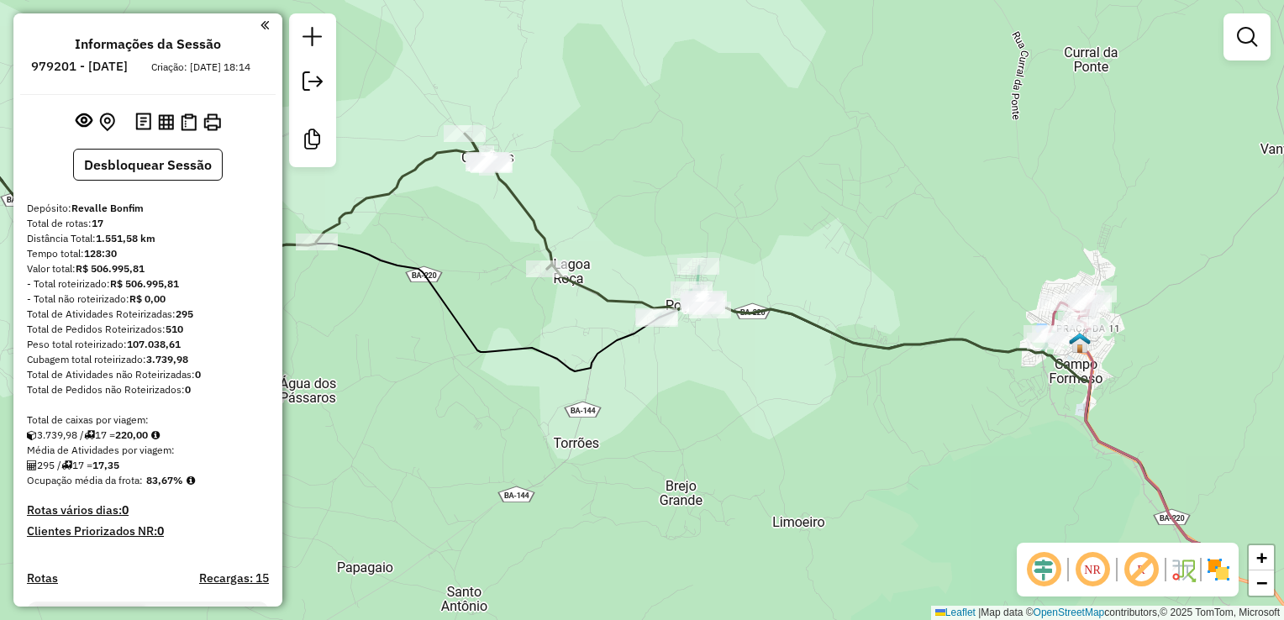
drag, startPoint x: 756, startPoint y: 388, endPoint x: 972, endPoint y: 417, distance: 217.9
click at [962, 415] on div "Janela de atendimento Grade de atendimento Capacidade Transportadoras Veículos …" at bounding box center [642, 310] width 1284 height 620
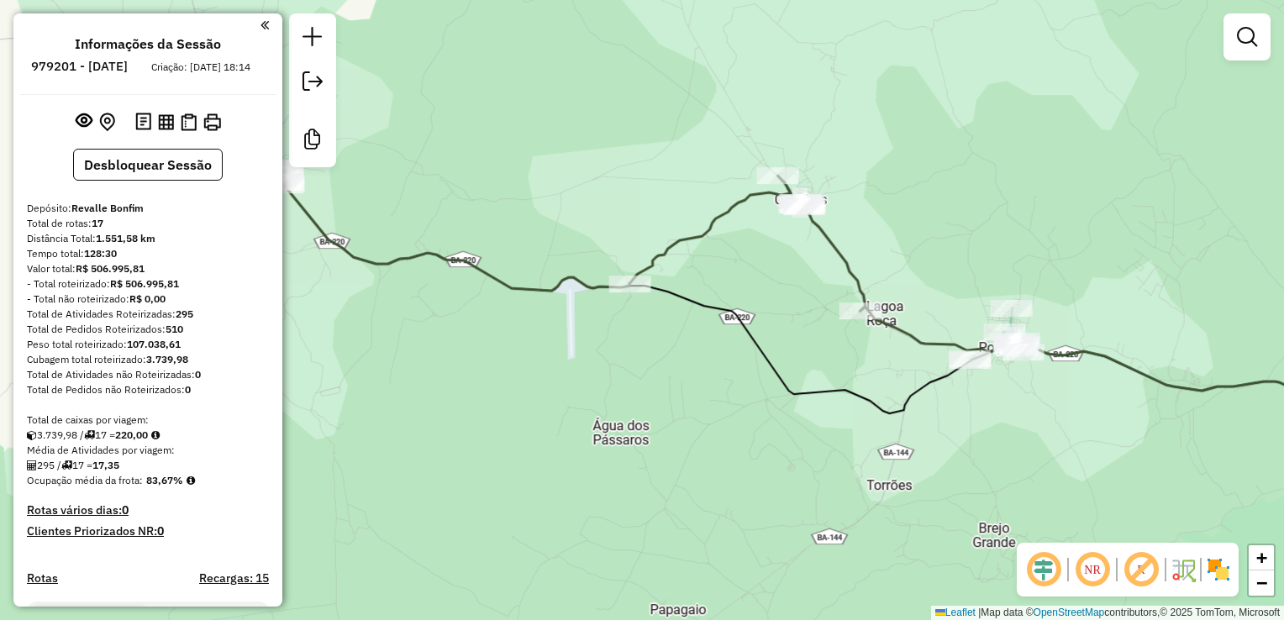
drag, startPoint x: 946, startPoint y: 414, endPoint x: 771, endPoint y: 366, distance: 182.1
click at [789, 372] on div "Janela de atendimento Grade de atendimento Capacidade Transportadoras Veículos …" at bounding box center [642, 310] width 1284 height 620
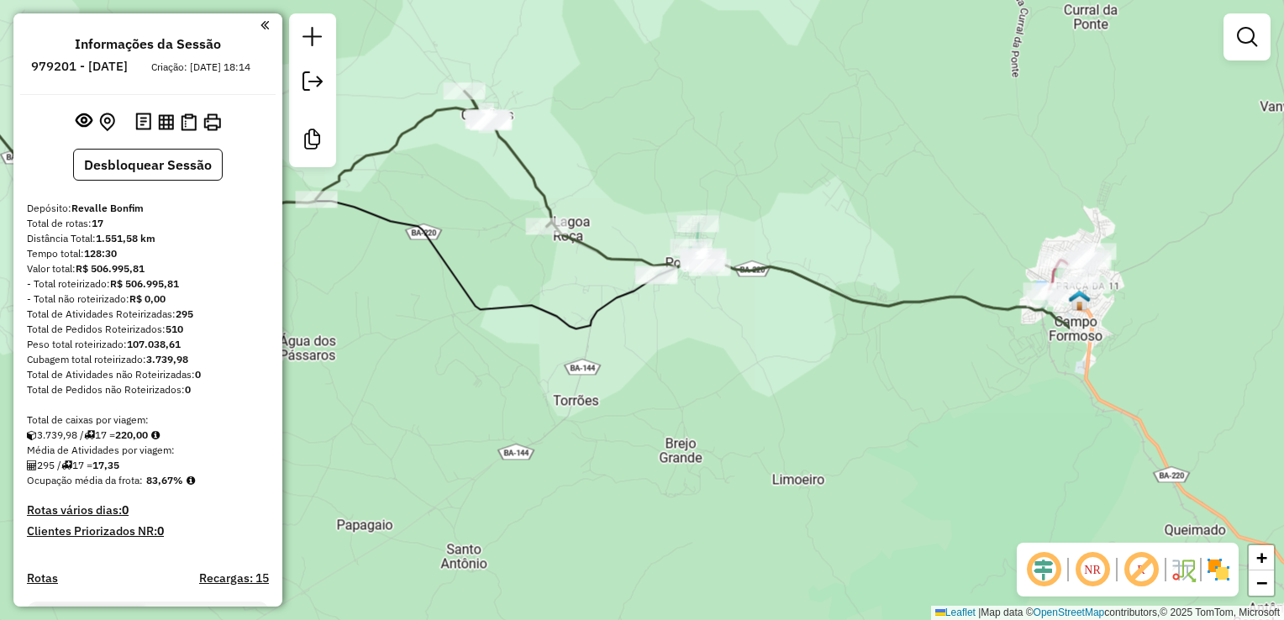
click at [885, 419] on div "Janela de atendimento Grade de atendimento Capacidade Transportadoras Veículos …" at bounding box center [642, 310] width 1284 height 620
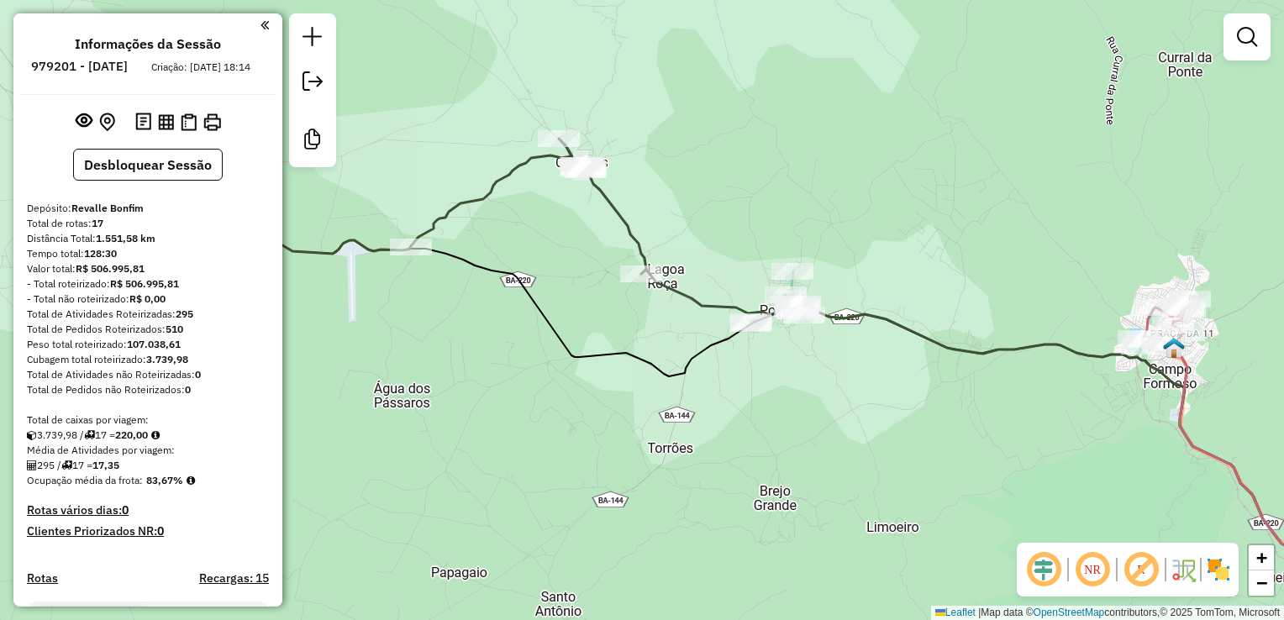
click at [935, 422] on div "Janela de atendimento Grade de atendimento Capacidade Transportadoras Veículos …" at bounding box center [642, 310] width 1284 height 620
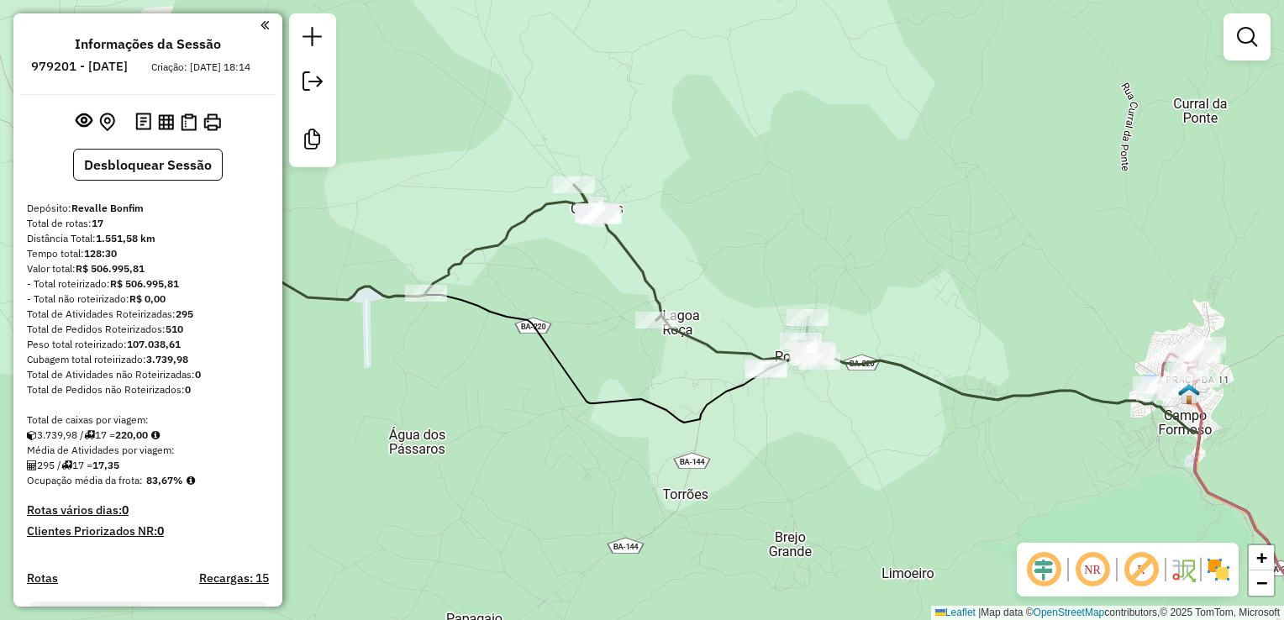
drag, startPoint x: 884, startPoint y: 409, endPoint x: 899, endPoint y: 456, distance: 48.6
click at [899, 456] on div "Janela de atendimento Grade de atendimento Capacidade Transportadoras Veículos …" at bounding box center [642, 310] width 1284 height 620
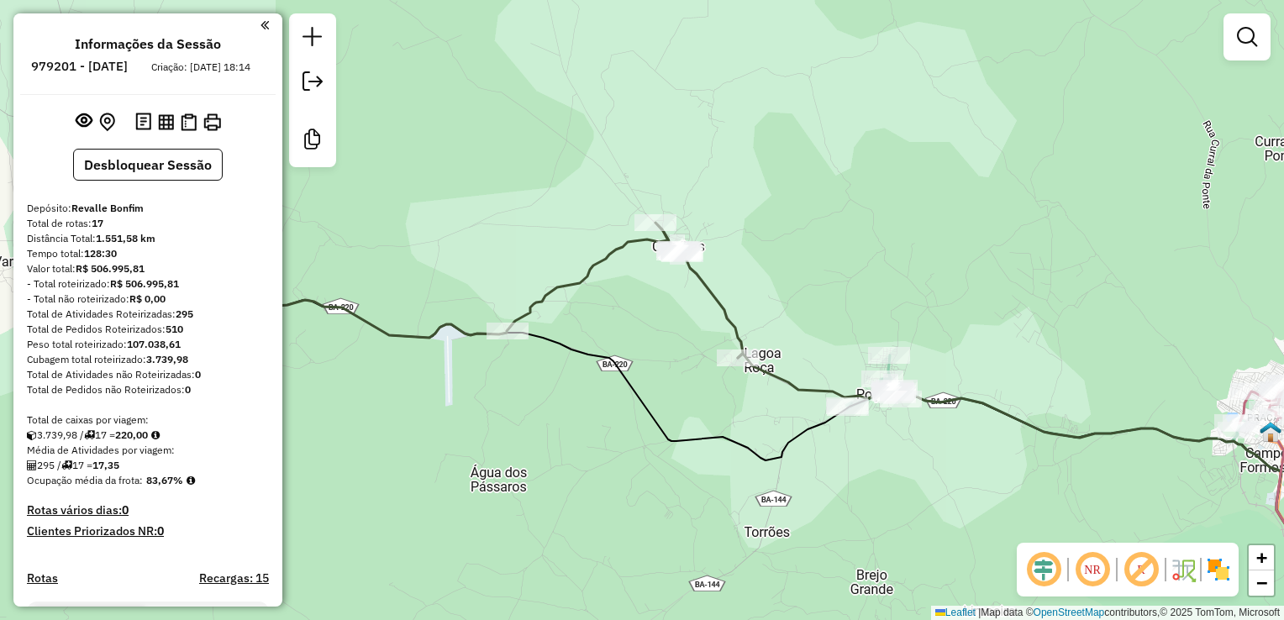
drag, startPoint x: 848, startPoint y: 445, endPoint x: 930, endPoint y: 483, distance: 89.9
click at [930, 483] on div "Janela de atendimento Grade de atendimento Capacidade Transportadoras Veículos …" at bounding box center [642, 310] width 1284 height 620
drag, startPoint x: 930, startPoint y: 483, endPoint x: 899, endPoint y: 442, distance: 51.6
click at [899, 443] on div "Janela de atendimento Grade de atendimento Capacidade Transportadoras Veículos …" at bounding box center [642, 310] width 1284 height 620
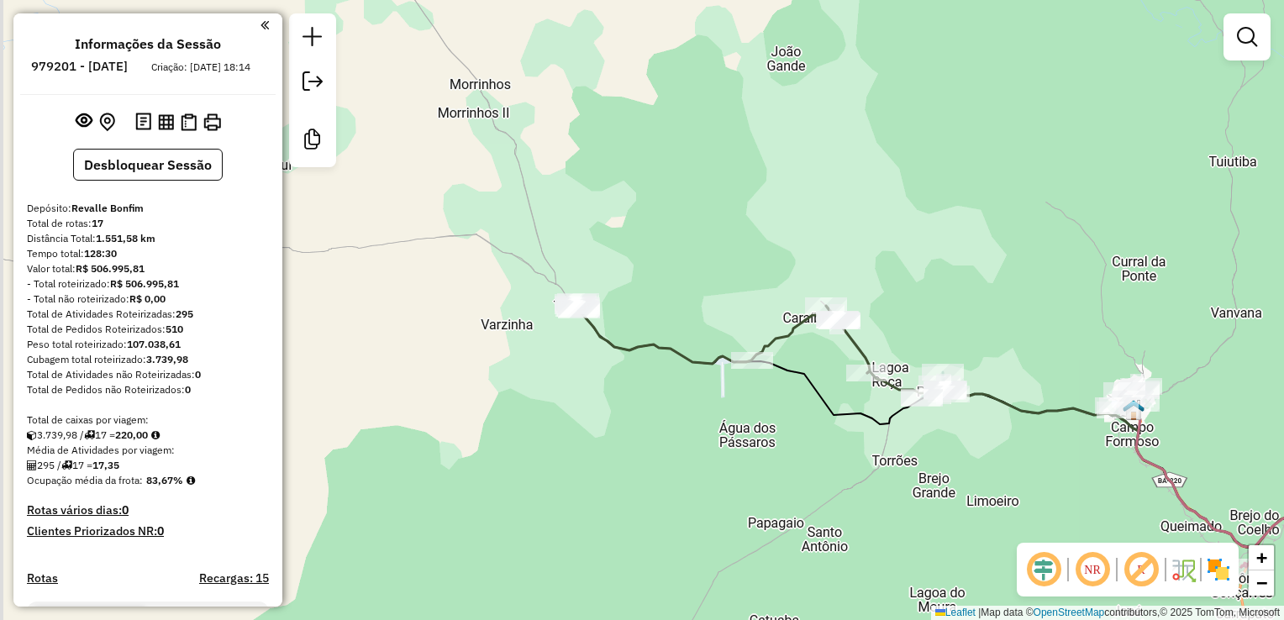
drag, startPoint x: 888, startPoint y: 445, endPoint x: 955, endPoint y: 442, distance: 67.3
click at [955, 442] on div "Janela de atendimento Grade de atendimento Capacidade Transportadoras Veículos …" at bounding box center [642, 310] width 1284 height 620
drag, startPoint x: 958, startPoint y: 446, endPoint x: 1005, endPoint y: 451, distance: 47.3
click at [1005, 451] on div "Janela de atendimento Grade de atendimento Capacidade Transportadoras Veículos …" at bounding box center [642, 310] width 1284 height 620
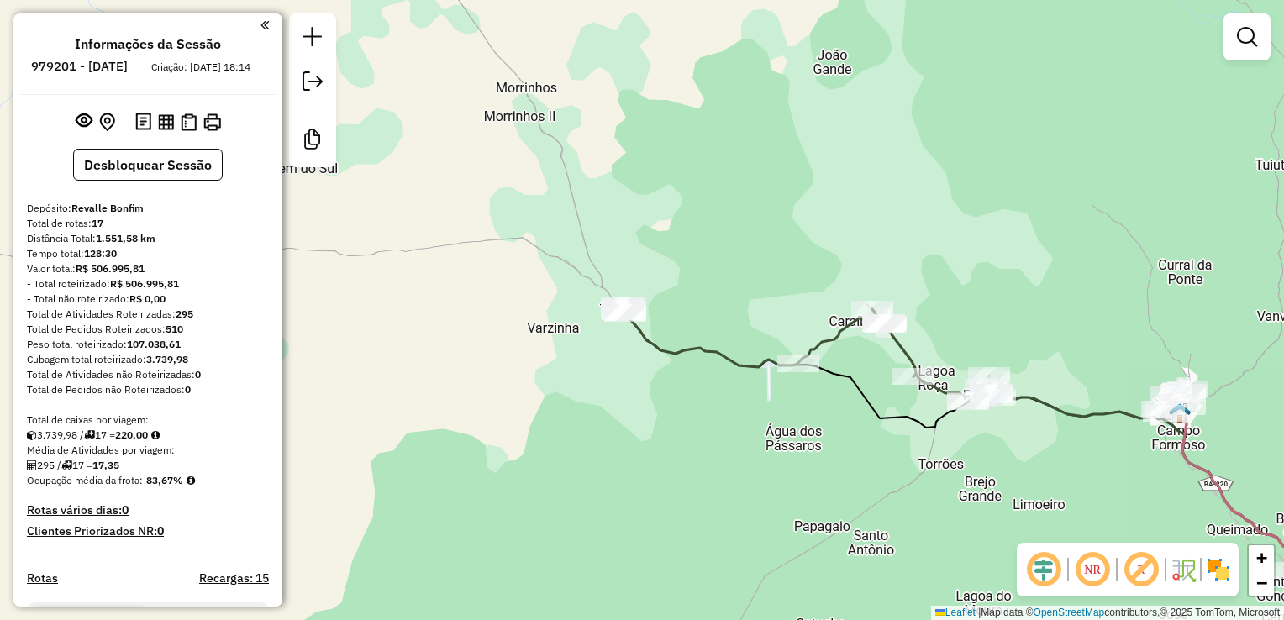
drag, startPoint x: 909, startPoint y: 408, endPoint x: 922, endPoint y: 424, distance: 21.0
click at [902, 405] on icon at bounding box center [1019, 433] width 788 height 238
click at [901, 405] on icon at bounding box center [1019, 433] width 788 height 238
select select "**********"
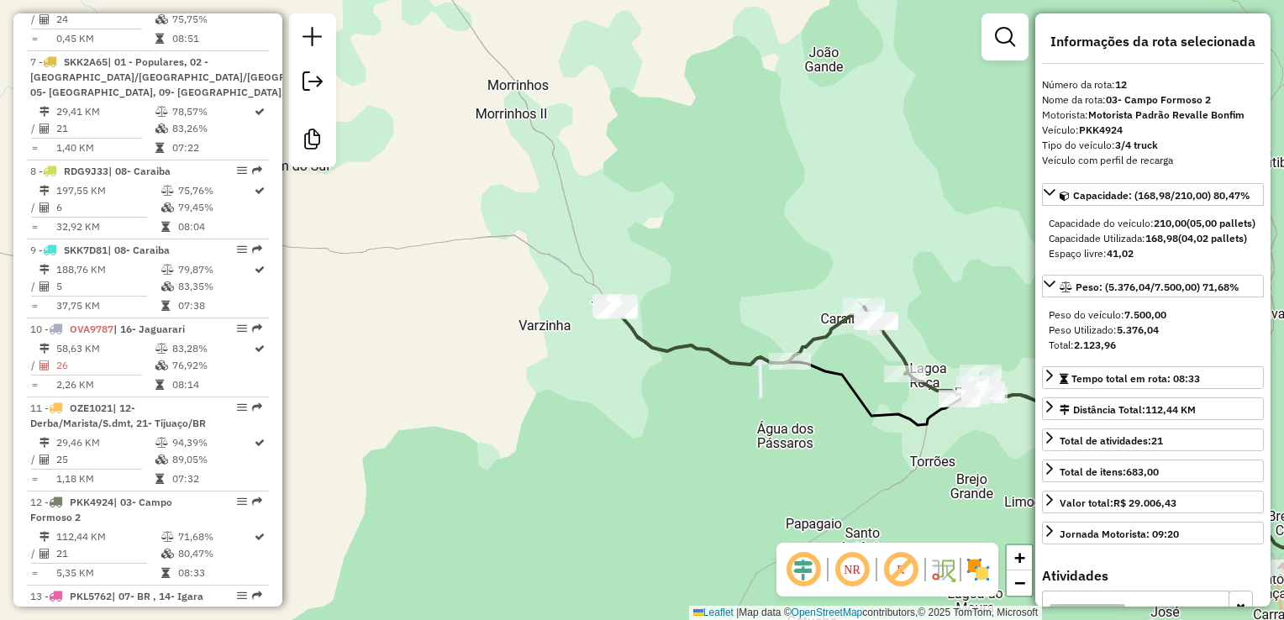
scroll to position [1612, 0]
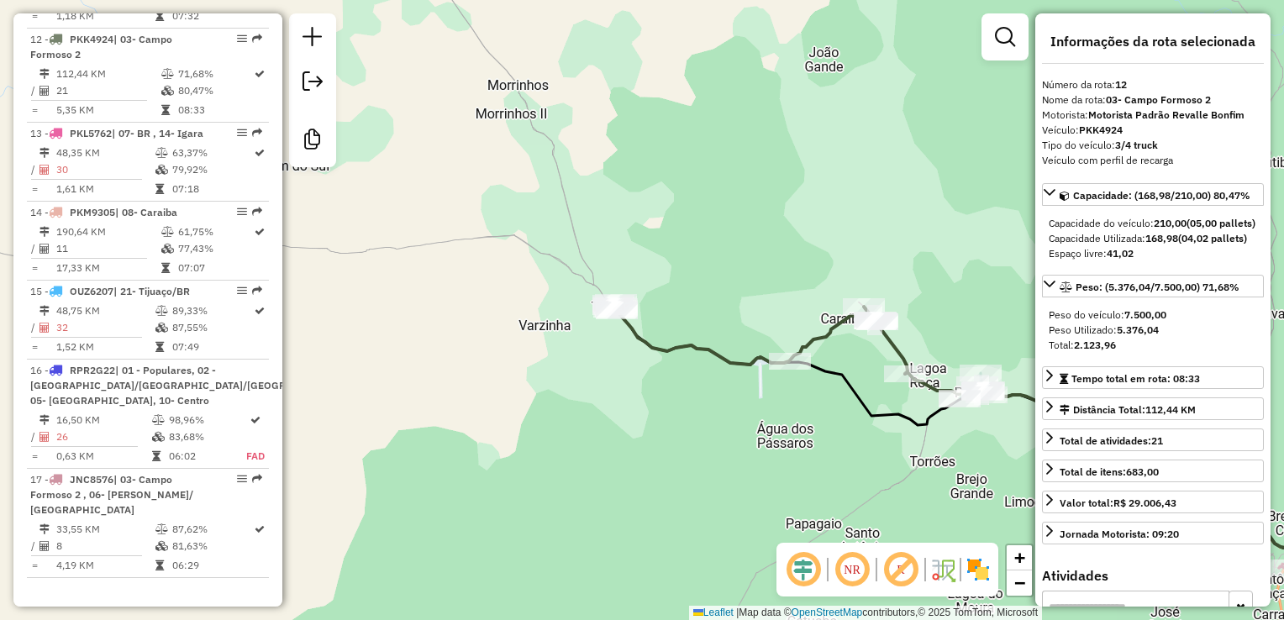
drag, startPoint x: 878, startPoint y: 430, endPoint x: 842, endPoint y: 420, distance: 36.5
click at [868, 427] on div "Janela de atendimento Grade de atendimento Capacidade Transportadoras Veículos …" at bounding box center [642, 310] width 1284 height 620
click at [842, 420] on div "Janela de atendimento Grade de atendimento Capacidade Transportadoras Veículos …" at bounding box center [642, 310] width 1284 height 620
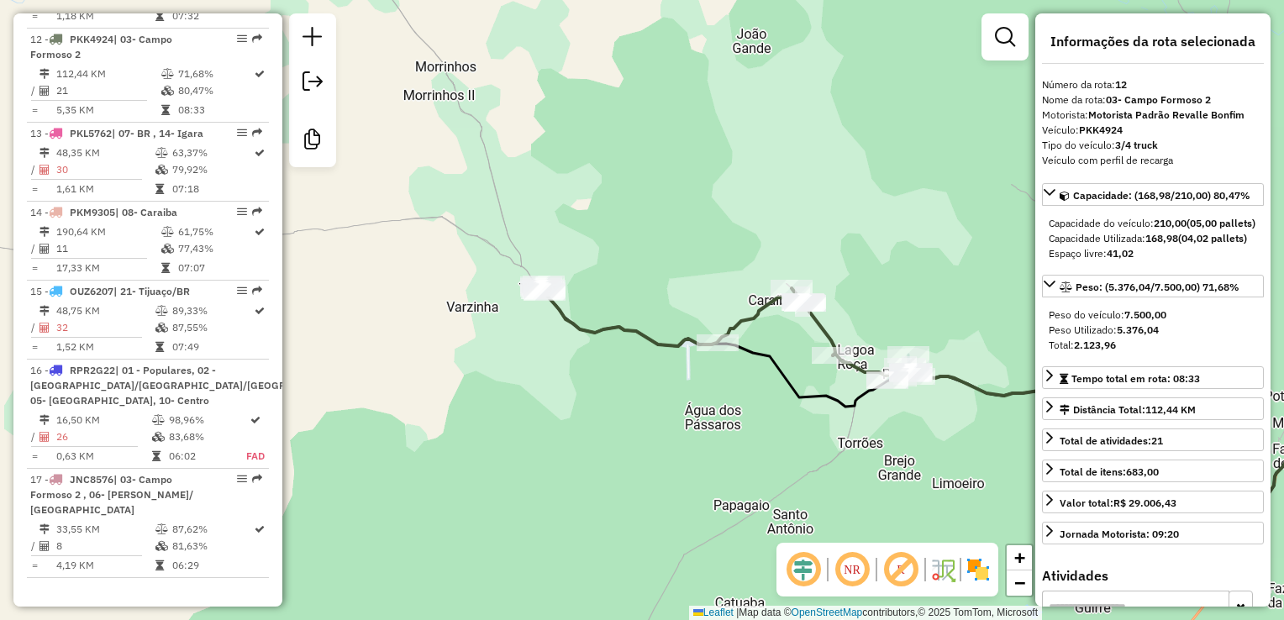
drag, startPoint x: 817, startPoint y: 431, endPoint x: 798, endPoint y: 425, distance: 20.2
click at [798, 425] on div "Janela de atendimento Grade de atendimento Capacidade Transportadoras Veículos …" at bounding box center [642, 310] width 1284 height 620
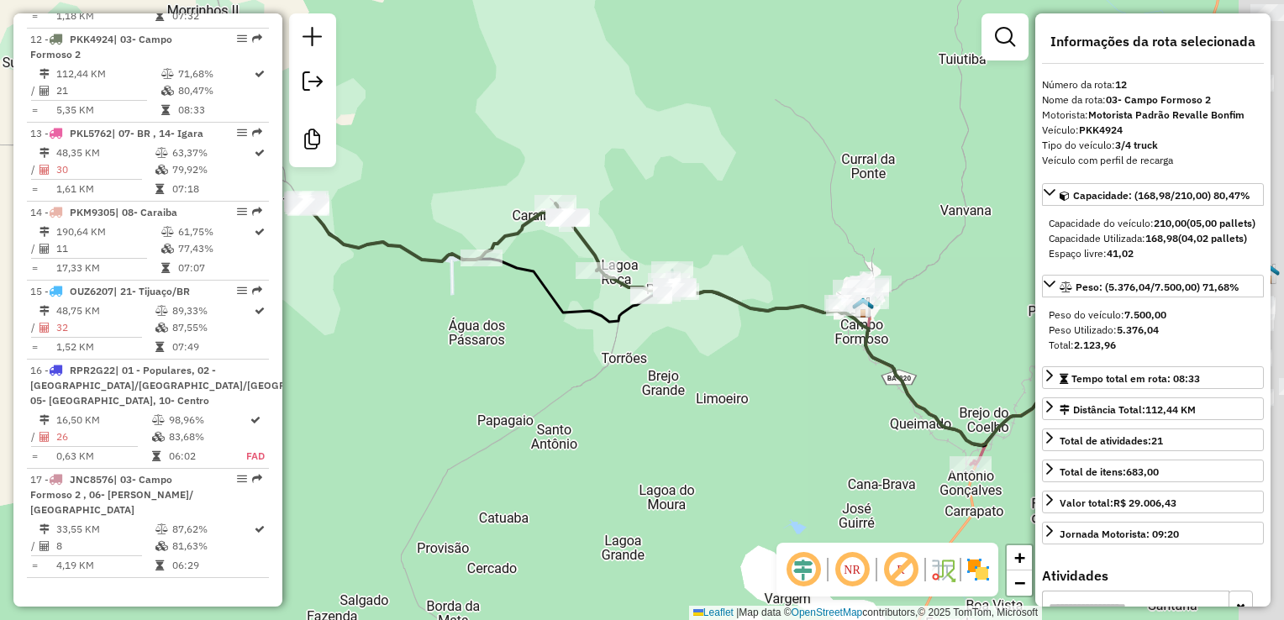
drag, startPoint x: 793, startPoint y: 377, endPoint x: 649, endPoint y: 318, distance: 155.3
click at [650, 318] on div "Janela de atendimento Grade de atendimento Capacidade Transportadoras Veículos …" at bounding box center [642, 310] width 1284 height 620
